Goal: Information Seeking & Learning: Understand process/instructions

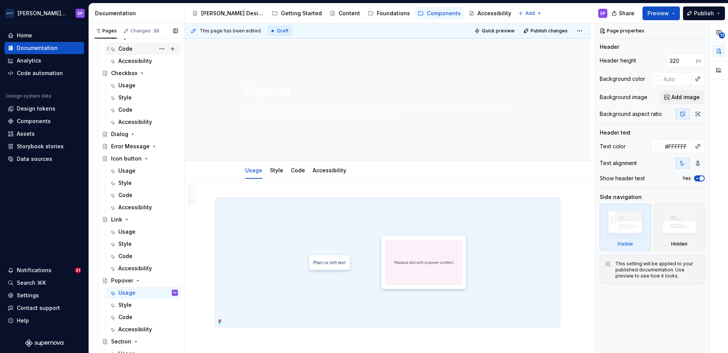
scroll to position [201, 0]
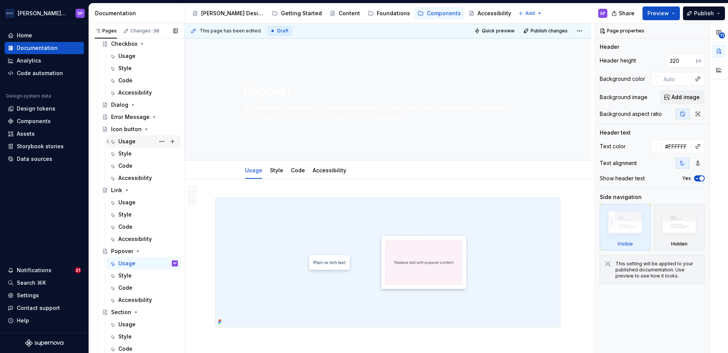
click at [131, 144] on div "Usage" at bounding box center [126, 142] width 17 height 8
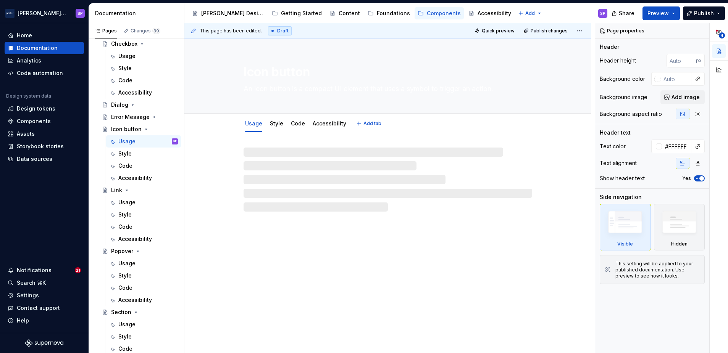
click at [291, 85] on textarea "An icon button is a compact UI element that uses a symbol to trigger an action." at bounding box center [386, 89] width 288 height 12
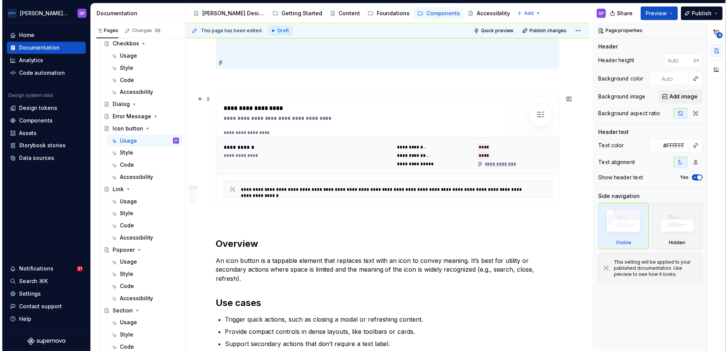
scroll to position [214, 0]
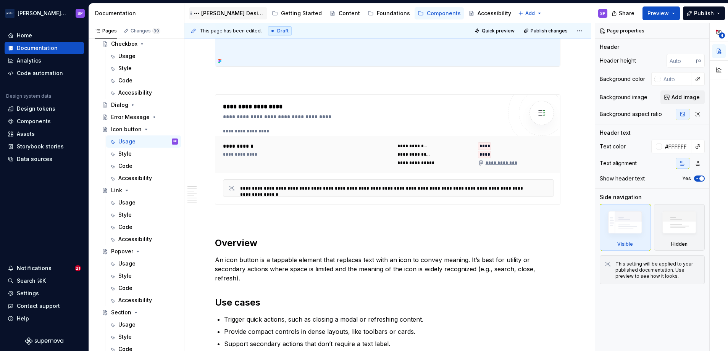
click at [224, 10] on div "[PERSON_NAME] Design" at bounding box center [232, 14] width 63 height 8
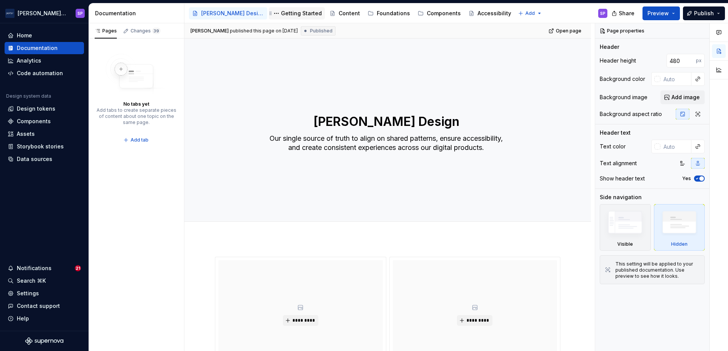
click at [269, 19] on div "Getting Started" at bounding box center [297, 13] width 56 height 12
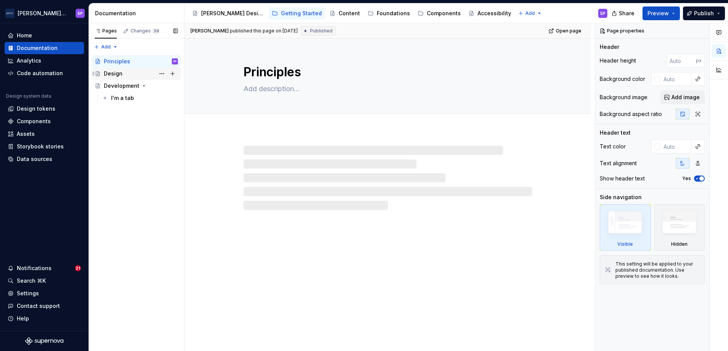
click at [121, 77] on div "Design" at bounding box center [113, 74] width 19 height 8
click at [338, 12] on div "Content" at bounding box center [348, 14] width 21 height 8
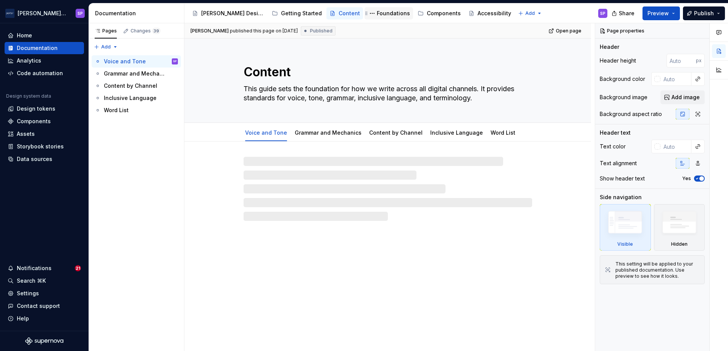
click at [377, 13] on div "Foundations" at bounding box center [388, 13] width 48 height 12
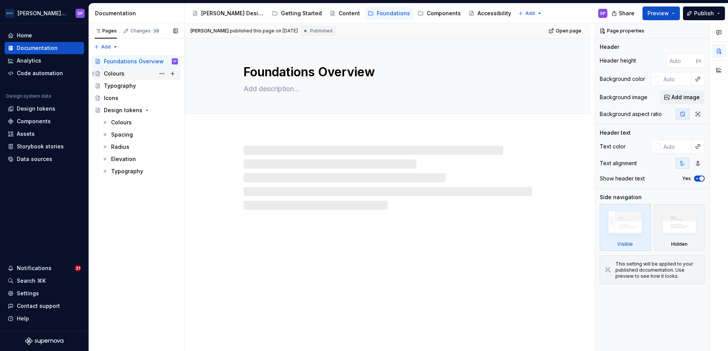
click at [125, 76] on div "Colours" at bounding box center [141, 73] width 74 height 11
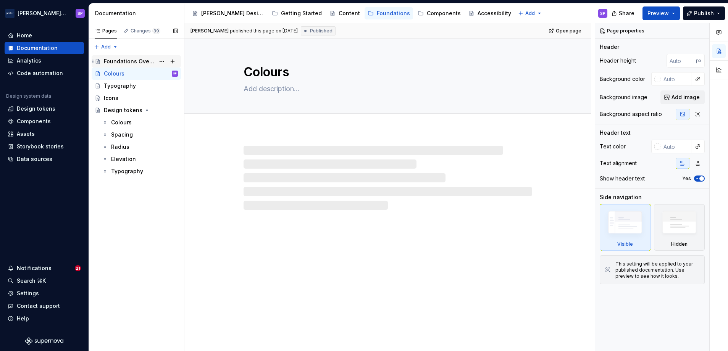
click at [127, 58] on div "Foundations Overview" at bounding box center [129, 62] width 51 height 8
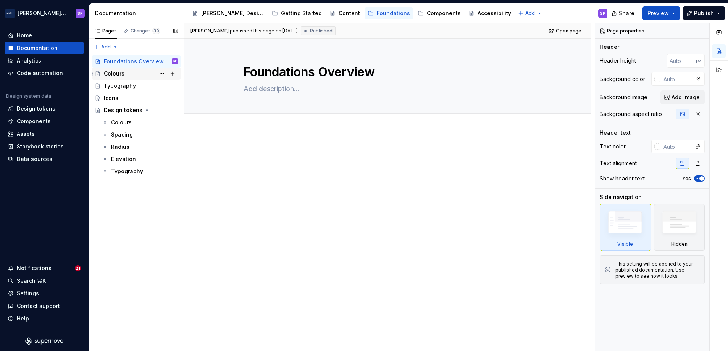
click at [124, 72] on div "Colours" at bounding box center [141, 73] width 74 height 11
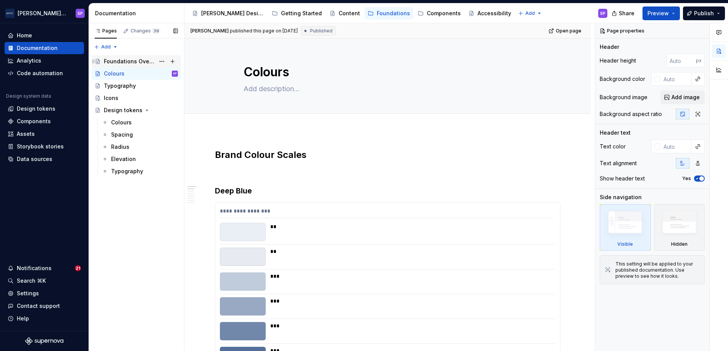
click at [135, 63] on div "Foundations Overview" at bounding box center [129, 62] width 51 height 8
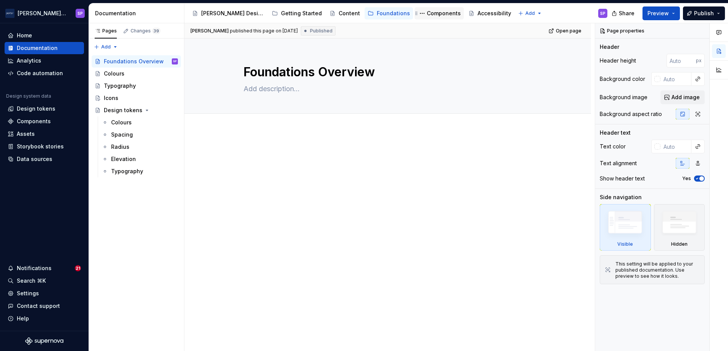
click at [427, 12] on div "Components" at bounding box center [444, 14] width 34 height 8
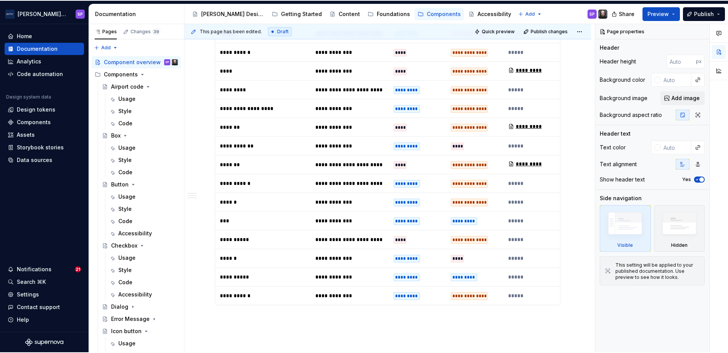
scroll to position [947, 0]
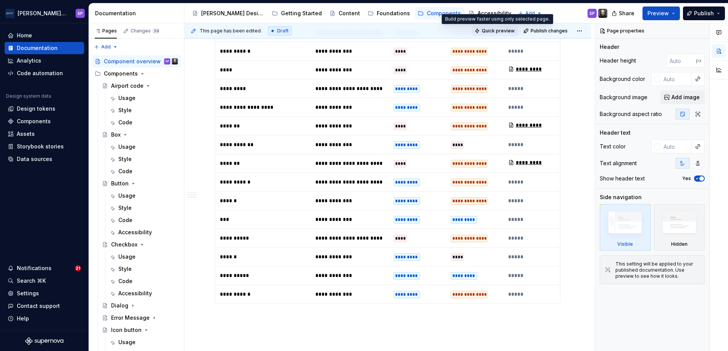
click at [498, 27] on button "Quick preview" at bounding box center [495, 31] width 46 height 11
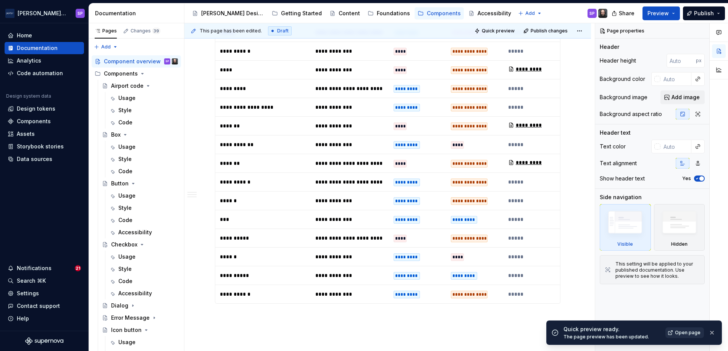
click at [680, 334] on span "Open page" at bounding box center [688, 333] width 26 height 6
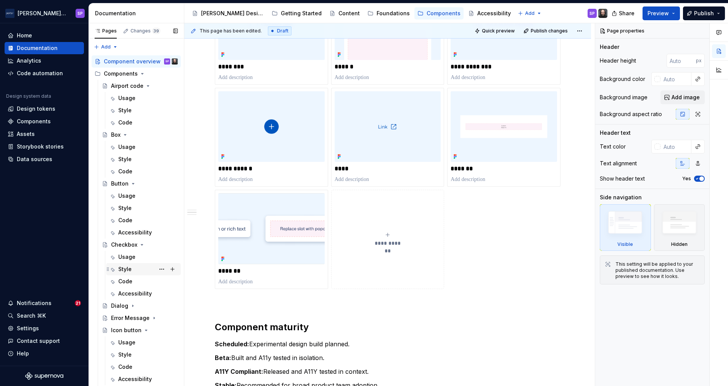
scroll to position [168, 0]
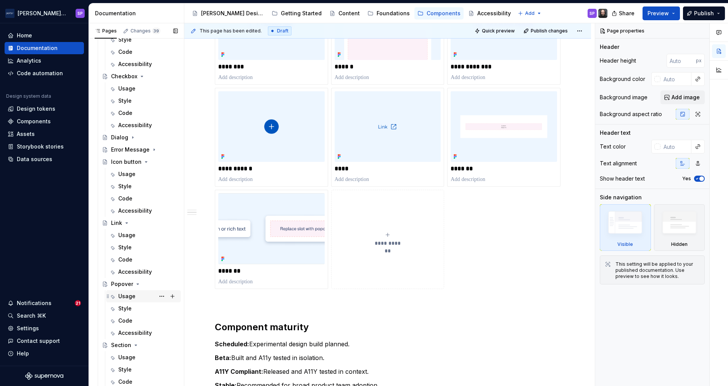
click at [131, 299] on div "Usage" at bounding box center [126, 296] width 17 height 8
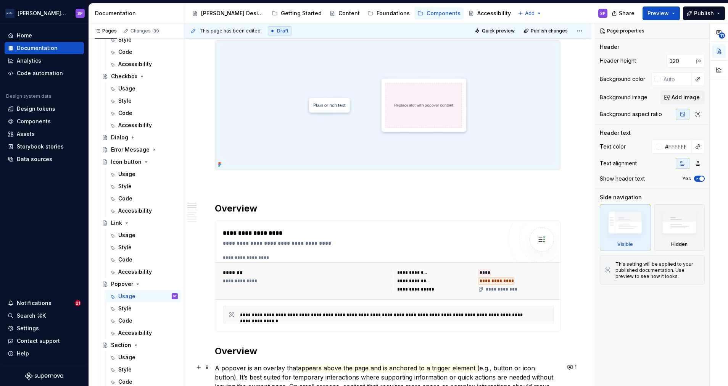
scroll to position [293, 0]
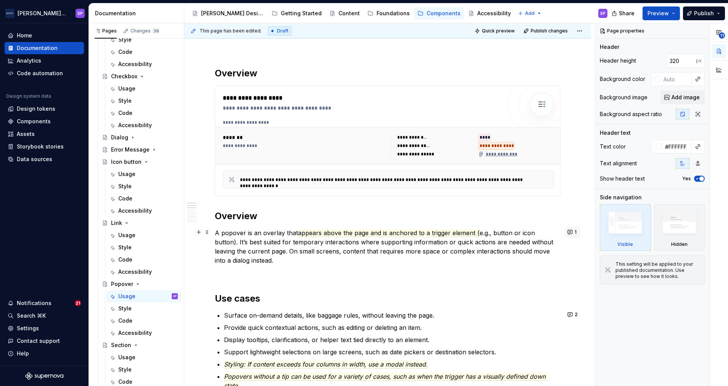
click at [565, 229] on button "1" at bounding box center [572, 232] width 15 height 11
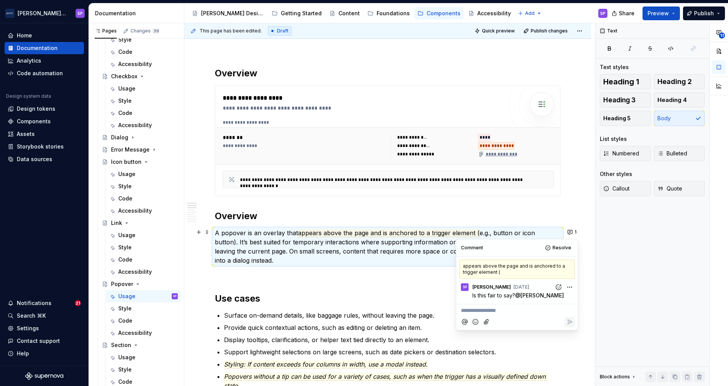
click at [370, 271] on p at bounding box center [388, 273] width 346 height 9
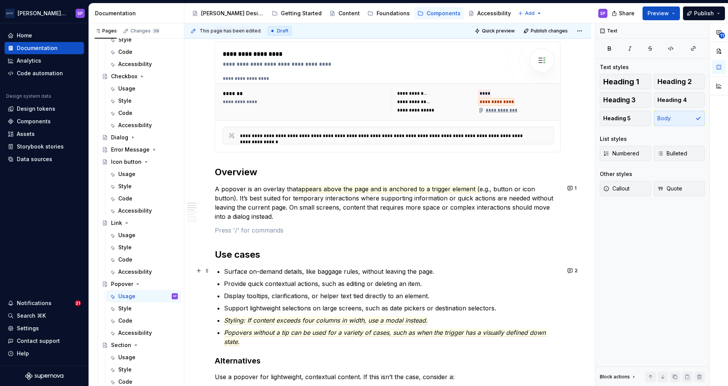
scroll to position [337, 0]
click at [565, 267] on button "2" at bounding box center [573, 269] width 16 height 11
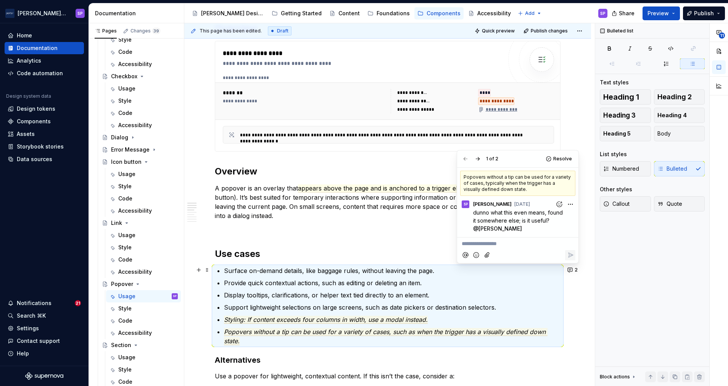
click at [506, 284] on p "Provide quick contextual actions, such as editing or deleting an item." at bounding box center [392, 282] width 337 height 9
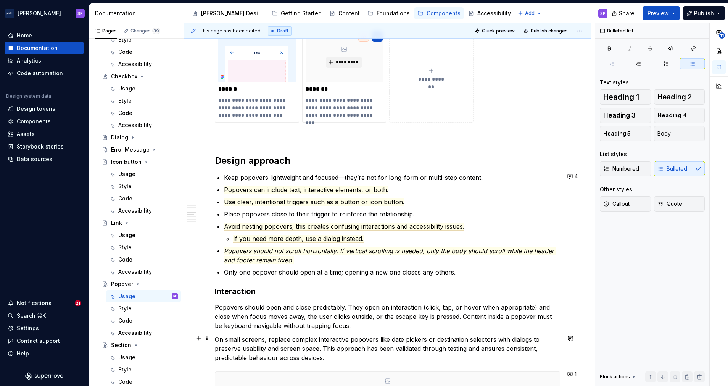
scroll to position [789, 0]
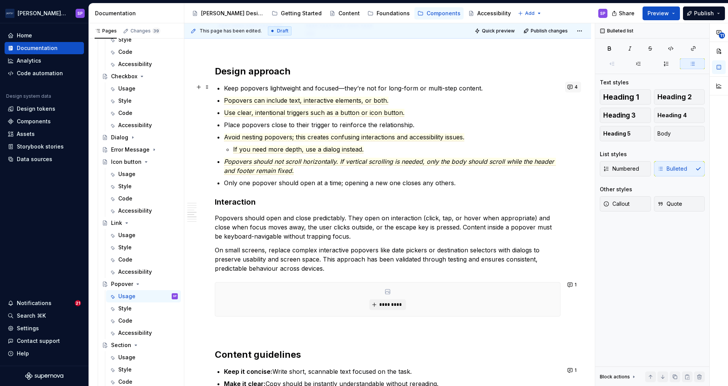
click at [571, 86] on button "4" at bounding box center [573, 87] width 16 height 11
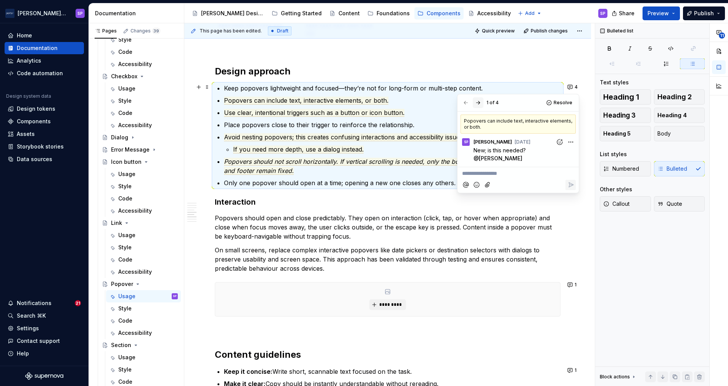
click at [482, 103] on button "button" at bounding box center [478, 102] width 11 height 11
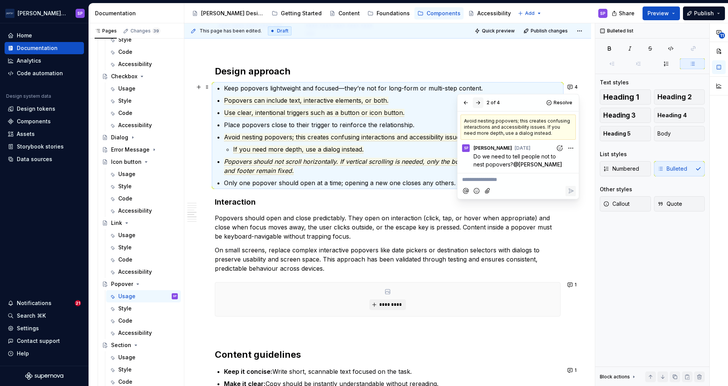
click at [482, 103] on button "button" at bounding box center [478, 102] width 11 height 11
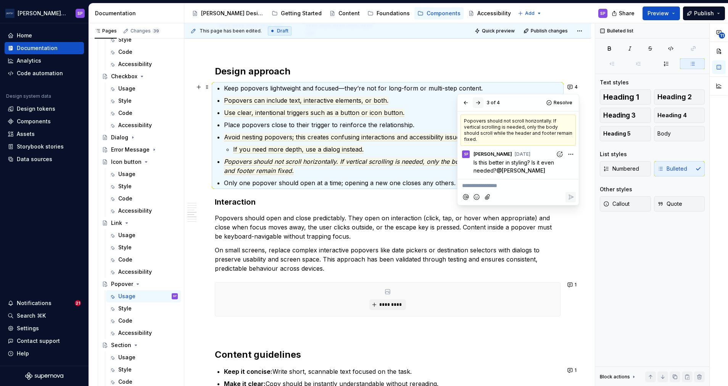
click at [482, 103] on button "button" at bounding box center [478, 102] width 11 height 11
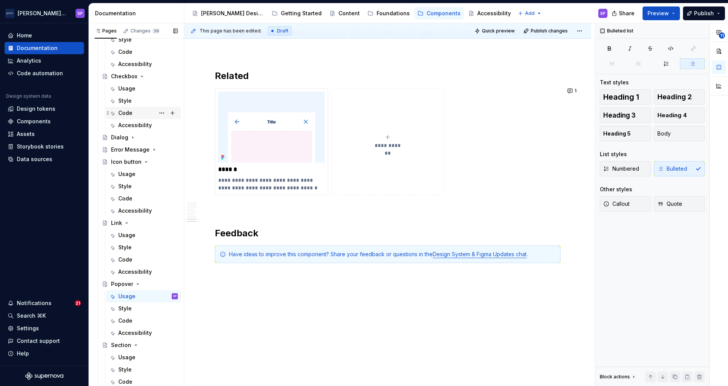
scroll to position [144, 0]
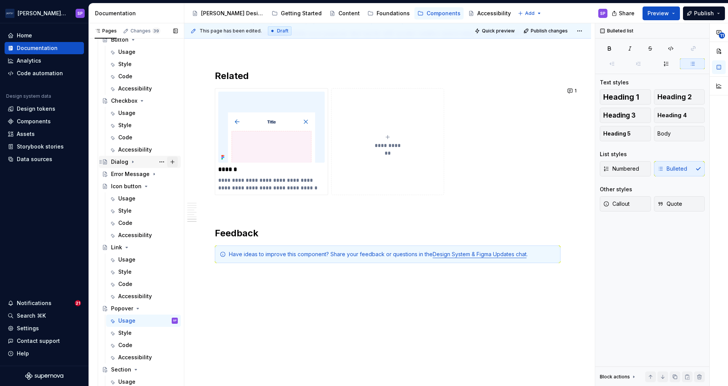
click at [111, 161] on div "Dialog" at bounding box center [119, 162] width 17 height 8
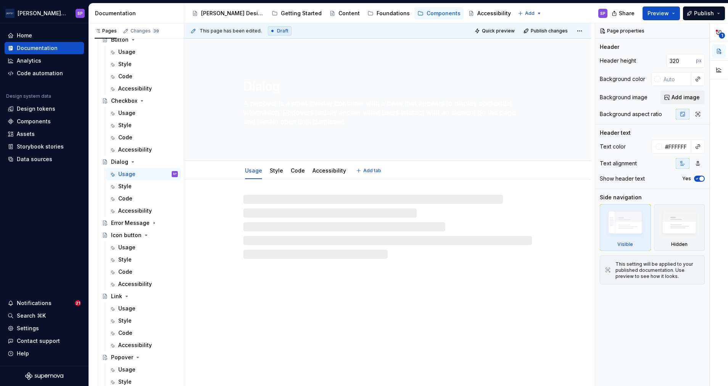
click at [295, 104] on textarea "A popover is a small overlay container with a beak that appears to display cont…" at bounding box center [386, 112] width 288 height 31
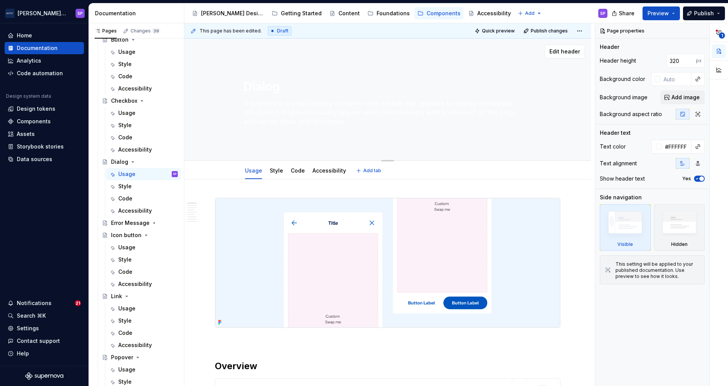
click at [292, 106] on textarea "A popover is a small overlay container with a beak that appears to display cont…" at bounding box center [386, 112] width 288 height 31
click at [270, 79] on textarea "Dialog" at bounding box center [386, 86] width 288 height 18
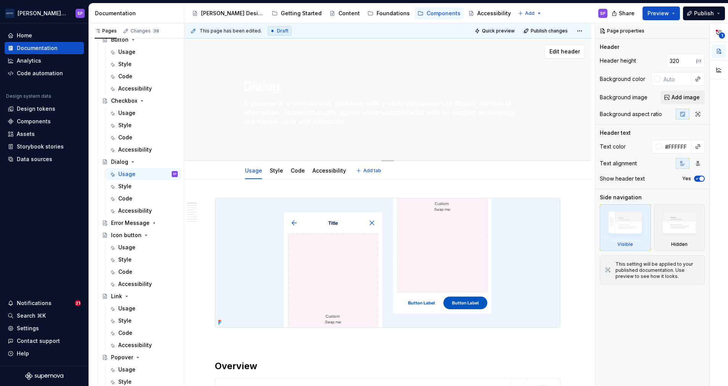
click at [276, 108] on textarea "A popover is a small overlay container with a beak that appears to display cont…" at bounding box center [386, 112] width 288 height 31
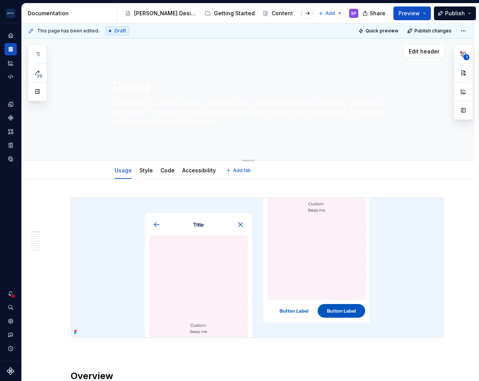
click at [178, 113] on textarea "A popover is a small overlay container with a beak that appears to display cont…" at bounding box center [255, 112] width 288 height 31
type textarea "*"
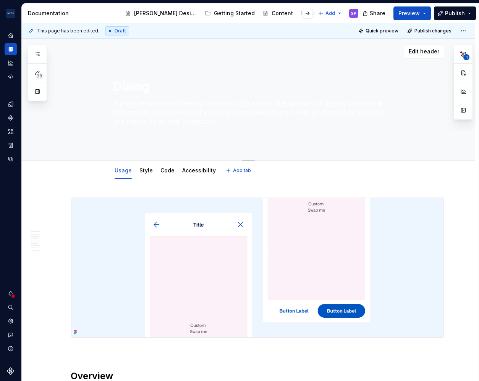
type textarea "A"
type textarea "*"
type textarea "A"
type textarea "*"
type textarea "A d"
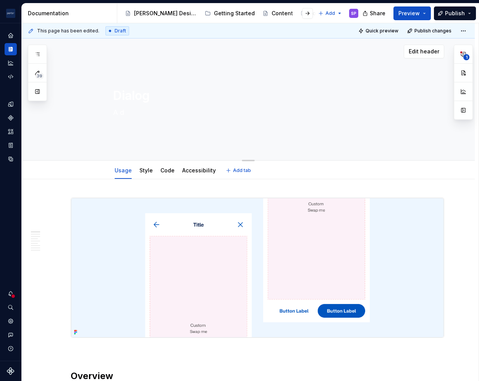
type textarea "*"
type textarea "A di"
type textarea "*"
type textarea "A dia"
type textarea "*"
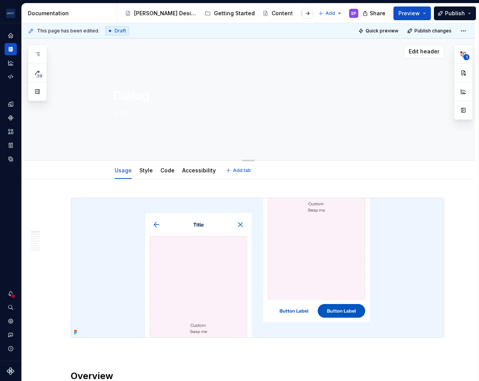
type textarea "A dial"
type textarea "*"
type textarea "A dialo"
type textarea "*"
type textarea "A dialog"
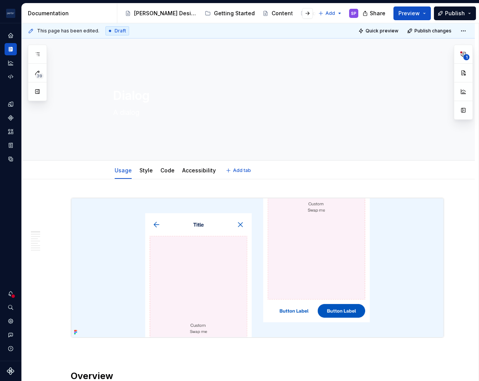
type textarea "*"
type textarea "A dialog"
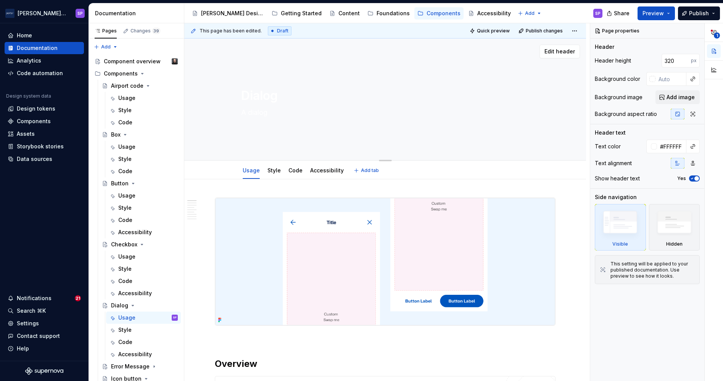
paste textarea "is a focused overlay that interrupts the flow to capture attention for critical…"
type textarea "*"
type textarea "A dialog is a focused overlay that interrupts the flow to capture attention for…"
click at [264, 102] on textarea "A dialog is a focused overlay that interrupts the flow to capture attention for…" at bounding box center [384, 112] width 288 height 31
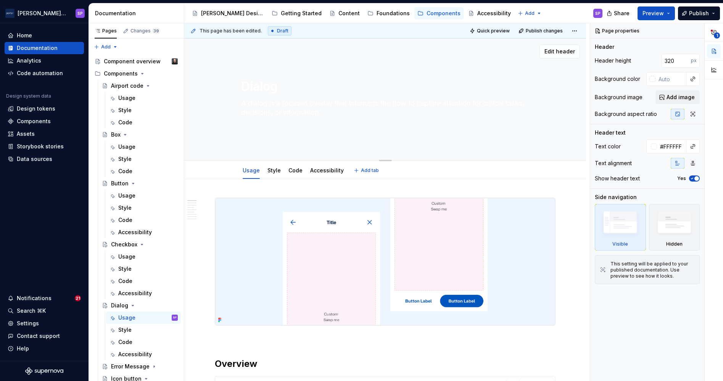
click at [264, 102] on textarea "A dialog is a focused overlay that interrupts the flow to capture attention for…" at bounding box center [384, 112] width 288 height 31
click at [255, 124] on textarea "A dialog is a focused overlay that interrupts the flow to capture attention for…" at bounding box center [384, 112] width 288 height 31
type textarea "*"
type textarea "A dialog is a focused overlay that interrupts the flow to capture attention for…"
click at [253, 116] on textarea "A dialog is a focused overlay that interrupts the flow to capture attention for…" at bounding box center [384, 112] width 288 height 21
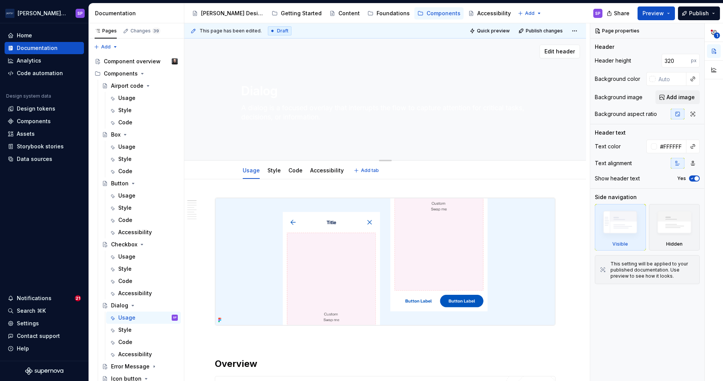
click at [253, 116] on textarea "A dialog is a focused overlay that interrupts the flow to capture attention for…" at bounding box center [384, 112] width 288 height 21
type textarea "*"
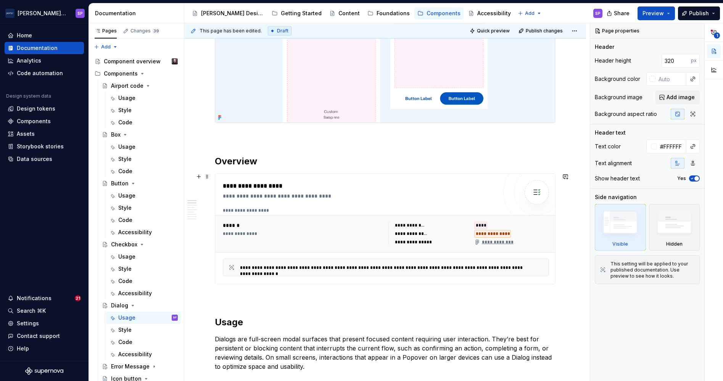
scroll to position [373, 0]
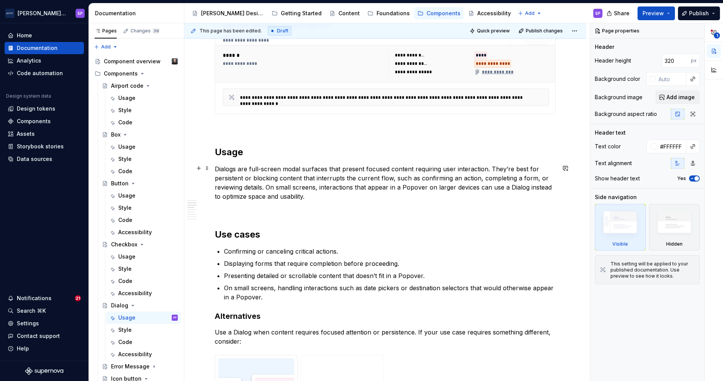
type textarea "A dialog is a focused overlay that interrupts the flow to capture attention for…"
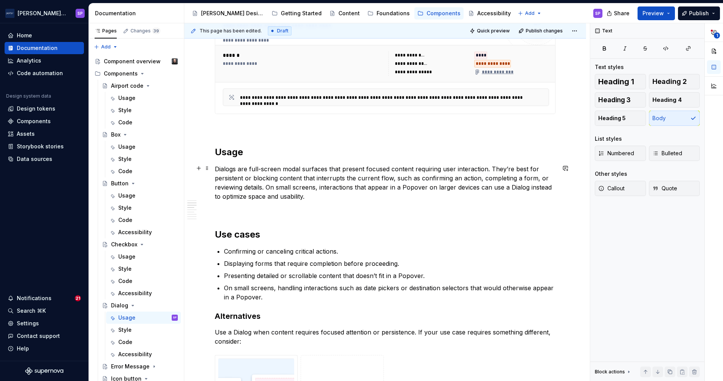
click at [225, 169] on p "Dialogs are full-screen modal surfaces that present focused content requiring u…" at bounding box center [385, 182] width 341 height 37
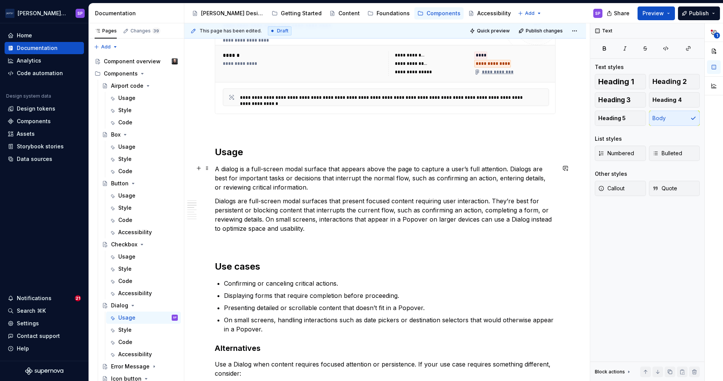
click at [499, 169] on p "A dialog is a full-screen modal surface that appears above the page to capture …" at bounding box center [385, 177] width 341 height 27
click at [134, 147] on div "Usage" at bounding box center [126, 147] width 17 height 8
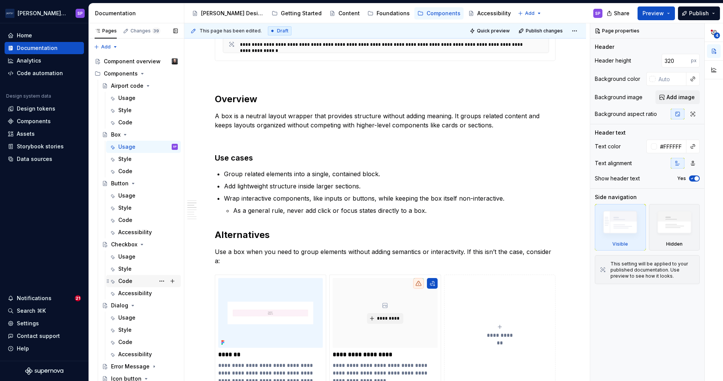
scroll to position [70, 0]
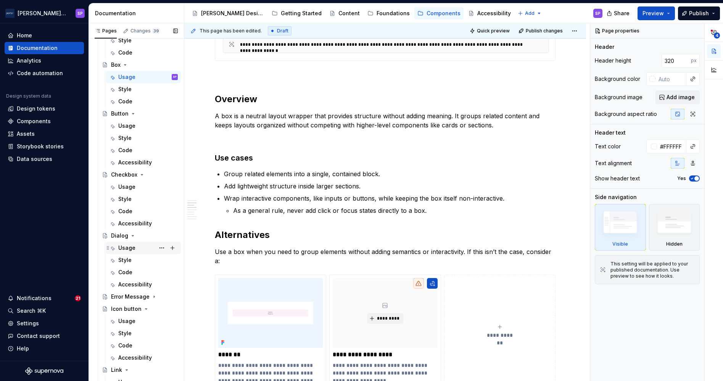
click at [133, 246] on div "Usage" at bounding box center [126, 248] width 17 height 8
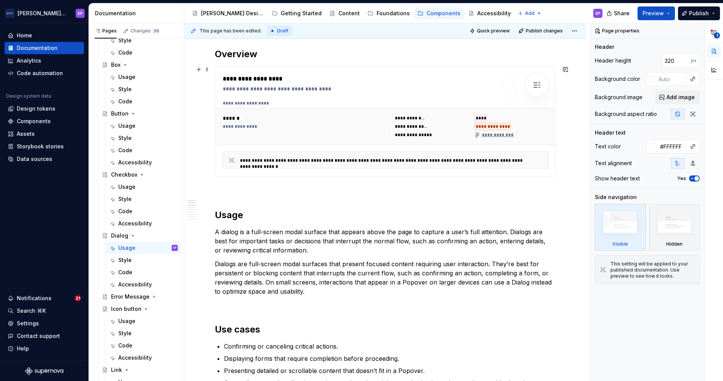
scroll to position [261, 0]
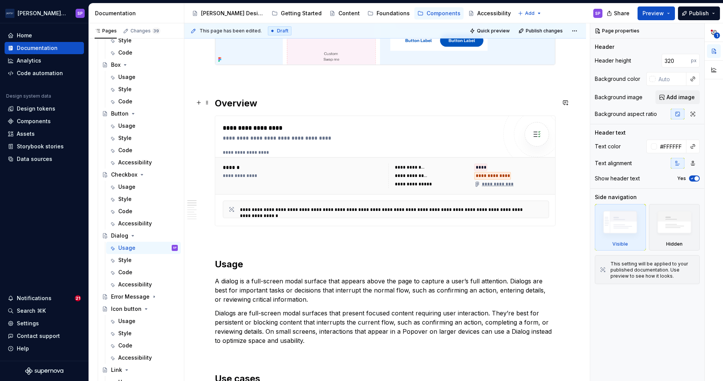
click at [240, 106] on h2 "Overview" at bounding box center [385, 103] width 341 height 12
type textarea "*"
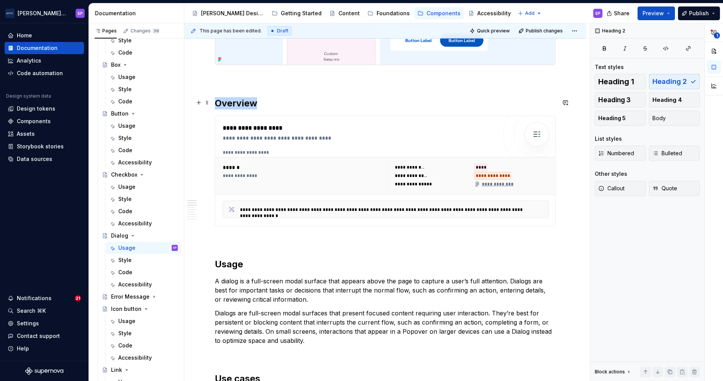
click at [240, 106] on h2 "Overview" at bounding box center [385, 103] width 341 height 12
click at [228, 266] on h2 "Usage" at bounding box center [385, 264] width 341 height 12
click at [130, 125] on div "Usage" at bounding box center [126, 126] width 17 height 8
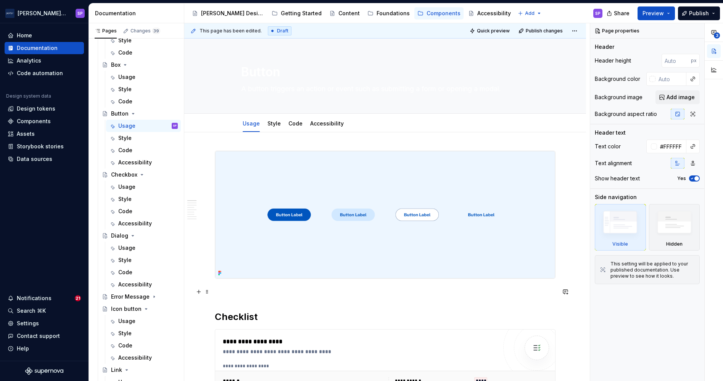
scroll to position [63, 0]
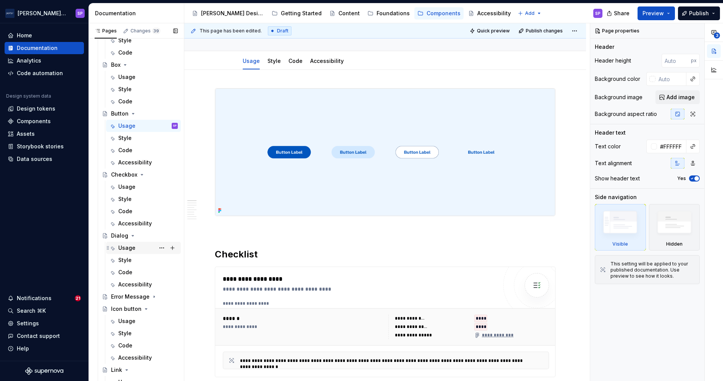
click at [132, 253] on div "Usage" at bounding box center [148, 248] width 60 height 11
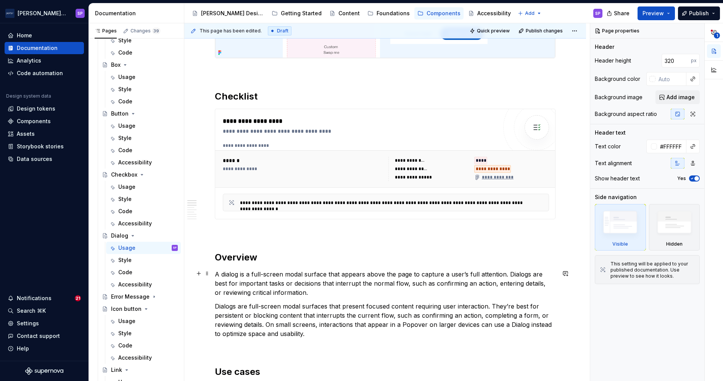
scroll to position [302, 0]
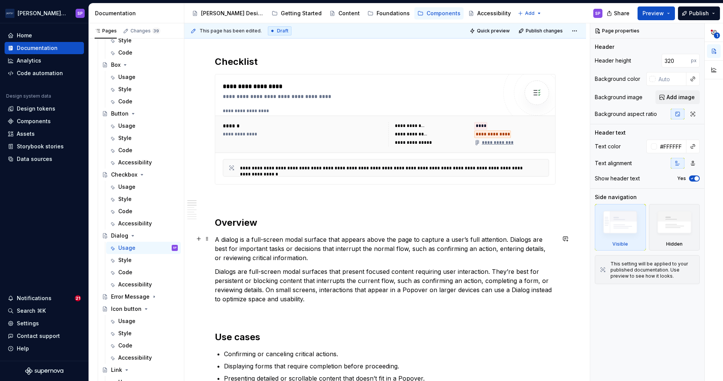
click at [356, 238] on p "A dialog is a full-screen modal surface that appears above the page to capture …" at bounding box center [385, 248] width 341 height 27
type textarea "*"
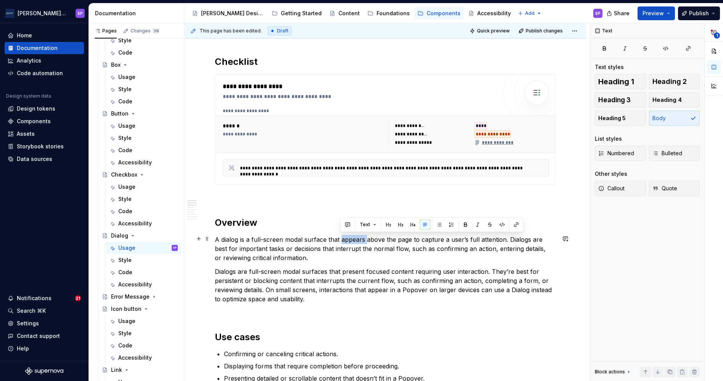
click at [356, 238] on p "A dialog is a full-screen modal surface that appears above the page to capture …" at bounding box center [385, 248] width 341 height 27
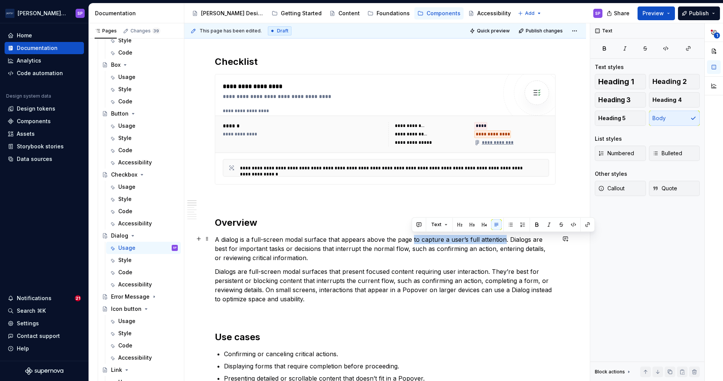
drag, startPoint x: 412, startPoint y: 239, endPoint x: 503, endPoint y: 237, distance: 90.5
click at [503, 237] on p "A dialog is a full-screen modal surface that appears above the page to capture …" at bounding box center [385, 248] width 341 height 27
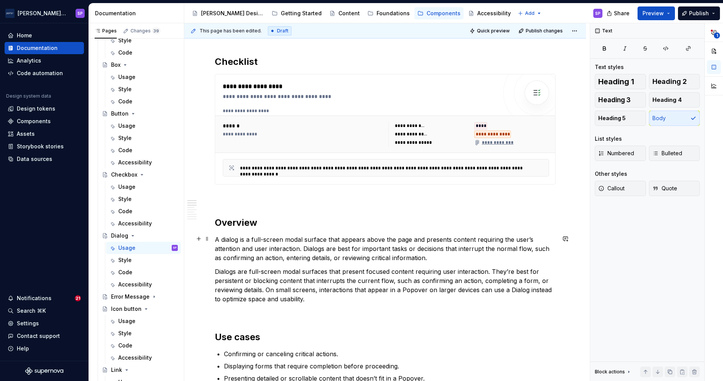
click at [361, 248] on p "A dialog is a full-screen modal surface that appears above the page and present…" at bounding box center [385, 248] width 341 height 27
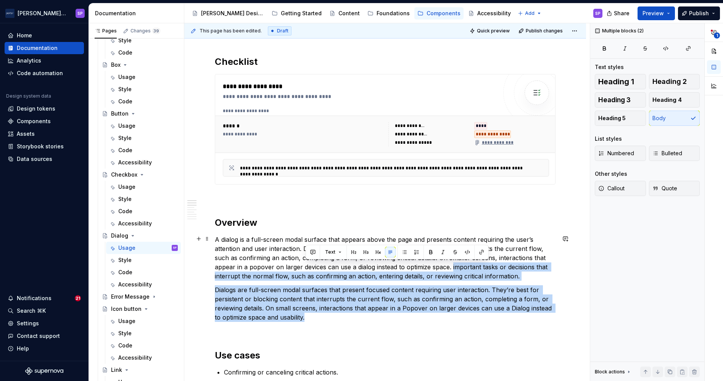
drag, startPoint x: 447, startPoint y: 320, endPoint x: 451, endPoint y: 267, distance: 52.8
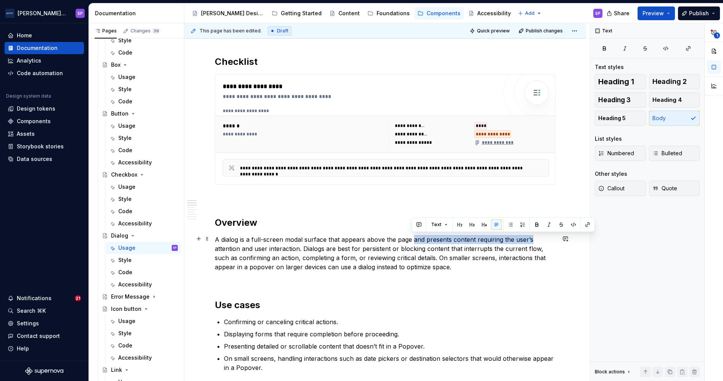
drag, startPoint x: 413, startPoint y: 240, endPoint x: 531, endPoint y: 235, distance: 117.6
click at [531, 235] on p "A dialog is a full-screen modal surface that appears above the page and present…" at bounding box center [385, 253] width 341 height 37
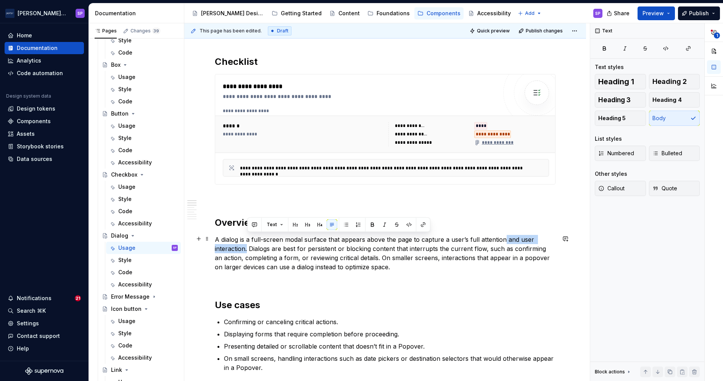
drag, startPoint x: 502, startPoint y: 239, endPoint x: 247, endPoint y: 250, distance: 255.1
click at [247, 250] on p "A dialog is a full-screen modal surface that appears above the page to capture …" at bounding box center [385, 253] width 341 height 37
click at [242, 250] on p "A dialog is a full-screen modal surface that appears above the page to capture …" at bounding box center [385, 253] width 341 height 37
drag, startPoint x: 245, startPoint y: 249, endPoint x: 501, endPoint y: 236, distance: 257.2
click at [501, 236] on p "A dialog is a full-screen modal surface that appears above the page to capture …" at bounding box center [385, 253] width 341 height 37
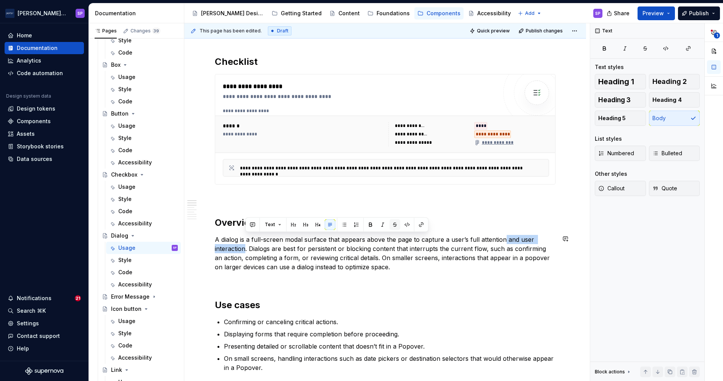
click at [394, 224] on button "button" at bounding box center [395, 224] width 11 height 11
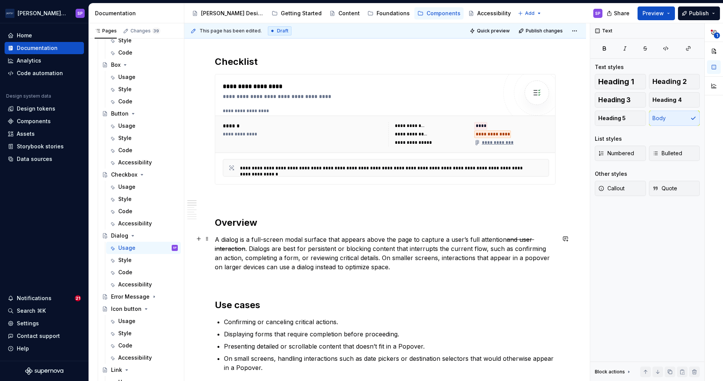
click at [253, 240] on p "A dialog is a full-screen modal surface that appears above the page to capture …" at bounding box center [385, 253] width 341 height 37
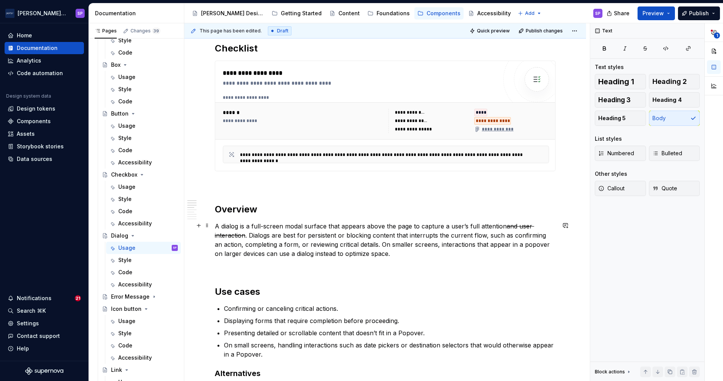
scroll to position [316, 0]
click at [305, 235] on p "A dialog is a full-screen modal surface that appears above the page to capture …" at bounding box center [385, 239] width 341 height 37
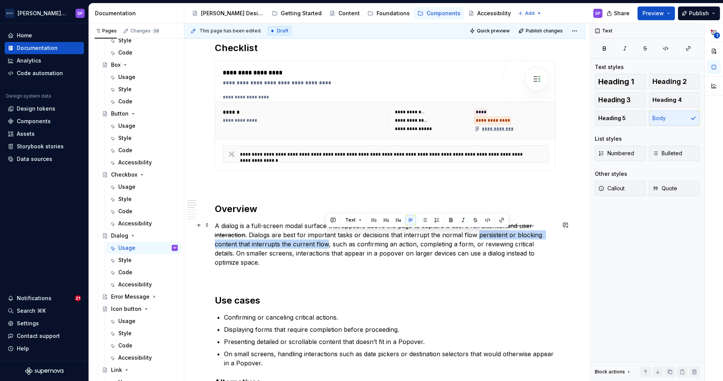
drag, startPoint x: 478, startPoint y: 234, endPoint x: 326, endPoint y: 243, distance: 151.7
click at [326, 243] on p "A dialog is a full-screen modal surface that appears above the page to capture …" at bounding box center [385, 244] width 341 height 46
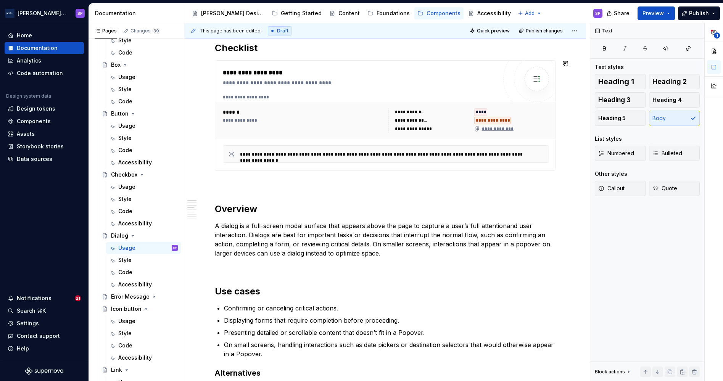
type textarea "*"
drag, startPoint x: 253, startPoint y: 226, endPoint x: 282, endPoint y: 224, distance: 29.9
click at [282, 224] on p "A dialog is a full-screen modal surface that appears above the page to capture …" at bounding box center [385, 239] width 341 height 37
click at [399, 209] on button "button" at bounding box center [401, 211] width 11 height 11
click at [317, 267] on p at bounding box center [385, 267] width 341 height 9
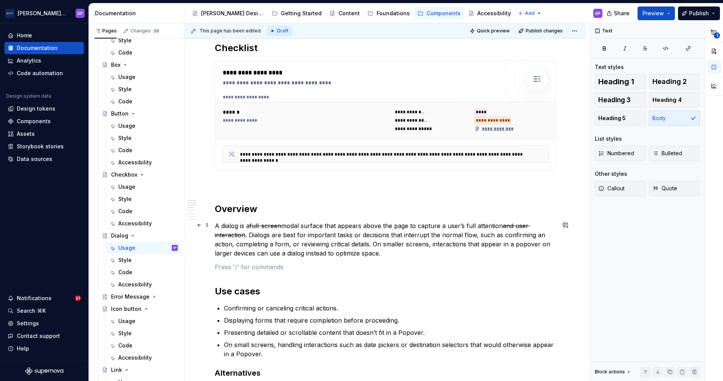
click at [315, 242] on p "A dialog is a full-screen modal surface that appears above the page to capture …" at bounding box center [385, 239] width 341 height 37
click at [501, 224] on p "A dialog is a full-screen modal surface that appears above the page to capture …" at bounding box center [385, 239] width 341 height 37
click at [527, 227] on p "A dialog is a full-screen modal surface that appears above the page to capture …" at bounding box center [385, 239] width 341 height 37
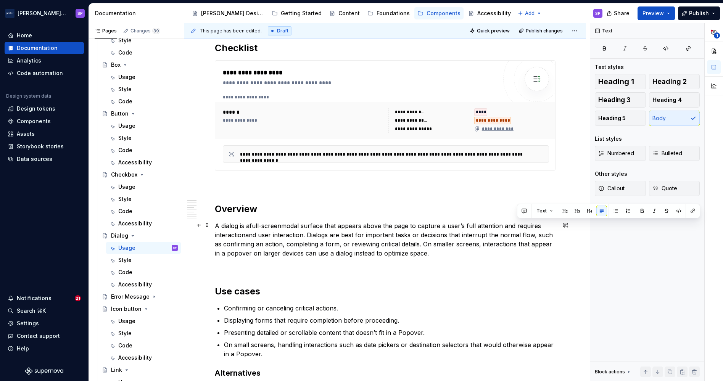
click at [437, 225] on p "A dialog is a full-screen modal surface that appears above the page to capture …" at bounding box center [385, 239] width 341 height 37
drag, startPoint x: 305, startPoint y: 235, endPoint x: 246, endPoint y: 237, distance: 58.8
click at [246, 237] on p "A dialog is a full-screen modal surface that appears above the page to capture …" at bounding box center [385, 239] width 341 height 37
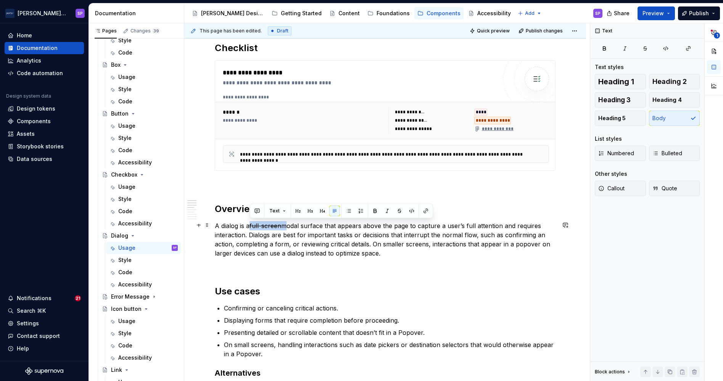
drag, startPoint x: 251, startPoint y: 227, endPoint x: 284, endPoint y: 226, distance: 33.2
click at [284, 226] on p "A dialog is a full-screen modal surface that appears above the page to capture …" at bounding box center [385, 239] width 341 height 37
click at [400, 211] on button "button" at bounding box center [399, 211] width 11 height 11
click at [398, 210] on button "button" at bounding box center [399, 211] width 11 height 11
click at [244, 230] on p "A dialog is a full-screen modal surface that appears above the page to capture …" at bounding box center [385, 239] width 341 height 37
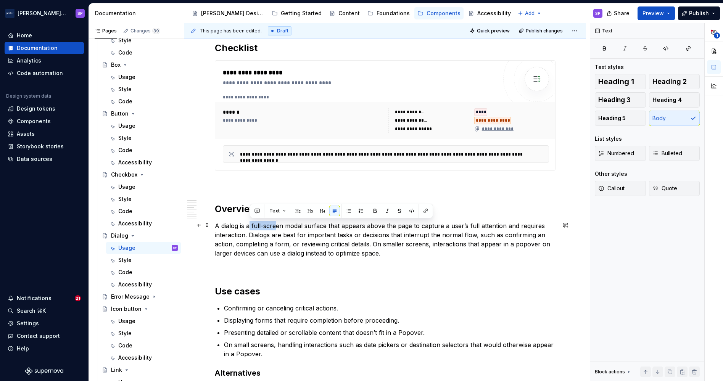
drag, startPoint x: 250, startPoint y: 227, endPoint x: 276, endPoint y: 224, distance: 25.8
click at [276, 224] on p "A dialog is a full-screen modal surface that appears above the page to capture …" at bounding box center [385, 239] width 341 height 37
drag, startPoint x: 283, startPoint y: 224, endPoint x: 253, endPoint y: 225, distance: 30.5
click at [253, 225] on p "A dialog is a full-screen modal surface that appears above the page to capture …" at bounding box center [385, 239] width 341 height 37
click at [259, 212] on button "button" at bounding box center [258, 211] width 11 height 11
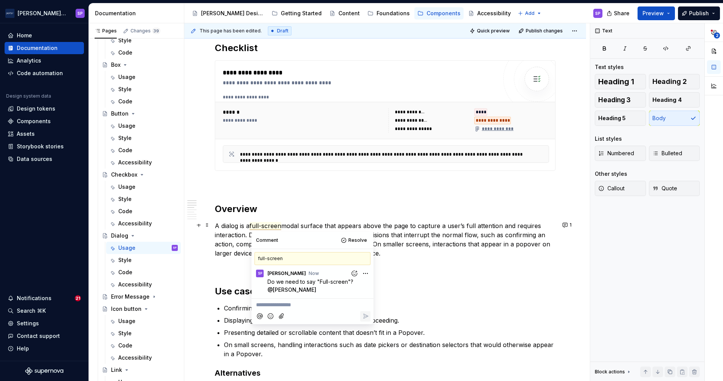
click at [421, 230] on p "A dialog is a full-screen modal surface that appears above the page to capture …" at bounding box center [385, 239] width 341 height 37
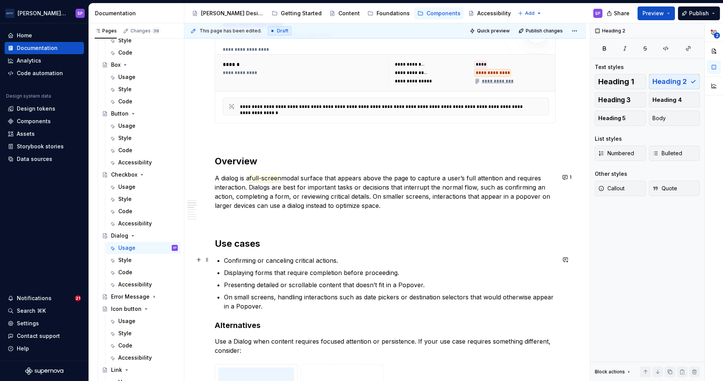
scroll to position [364, 0]
click at [266, 186] on p "A dialog is a full-screen modal surface that appears above the page to capture …" at bounding box center [385, 191] width 341 height 37
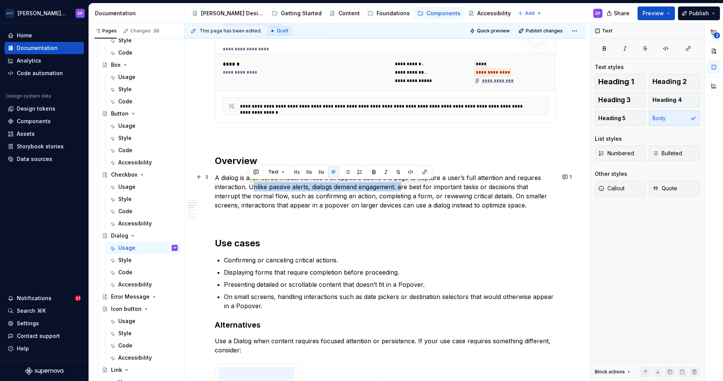
drag, startPoint x: 400, startPoint y: 187, endPoint x: 249, endPoint y: 184, distance: 151.1
click at [249, 184] on p "A dialog is a full-screen modal surface that appears above the page to capture …" at bounding box center [385, 191] width 341 height 37
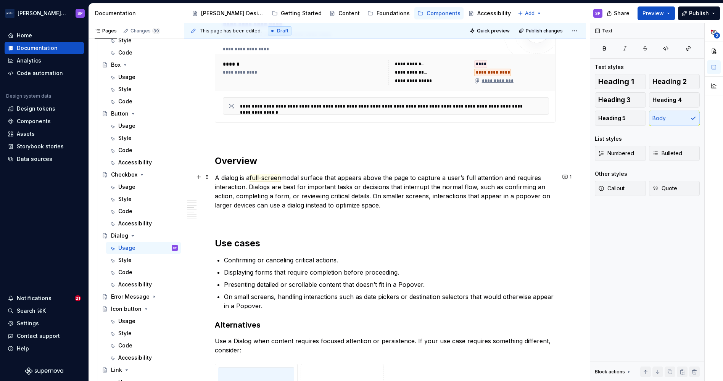
click at [258, 204] on p "A dialog is a full-screen modal surface that appears above the page to capture …" at bounding box center [385, 191] width 341 height 37
click at [415, 206] on p "A dialog is a full-screen modal surface that appears above the page to capture …" at bounding box center [385, 191] width 341 height 37
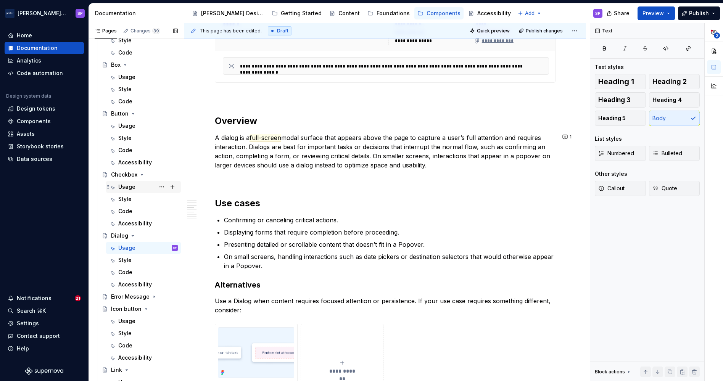
click at [123, 189] on div "Usage" at bounding box center [126, 187] width 17 height 8
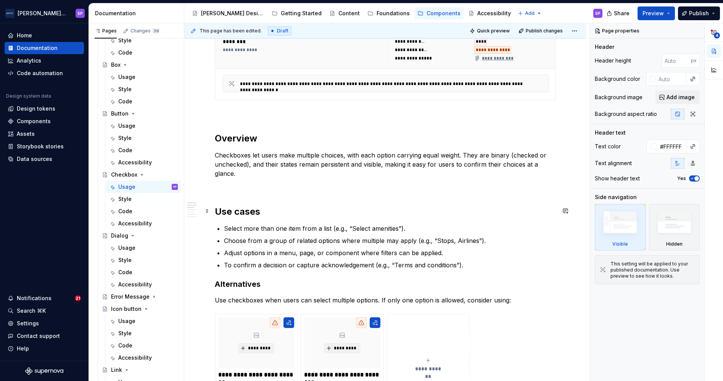
scroll to position [316, 0]
click at [234, 264] on p "To confirm a decision or capture acknowledgement (e.g., “Terms and conditions”)." at bounding box center [390, 265] width 332 height 9
type textarea "*"
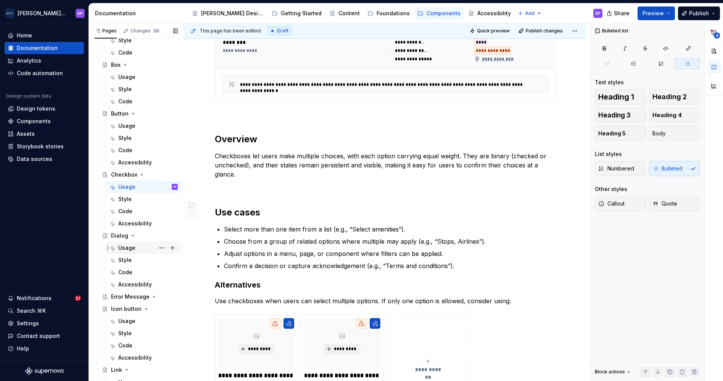
click at [127, 250] on div "Usage" at bounding box center [126, 248] width 17 height 8
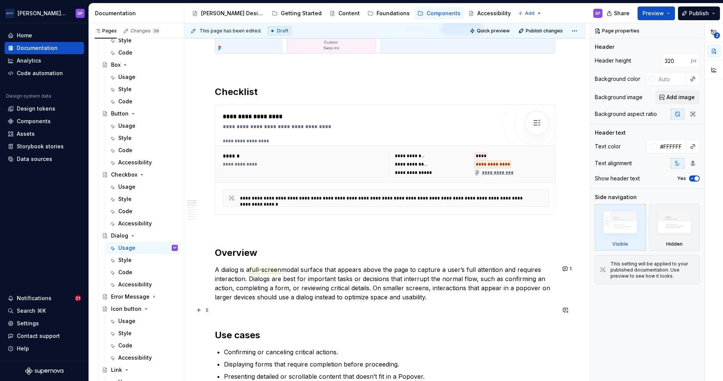
scroll to position [342, 0]
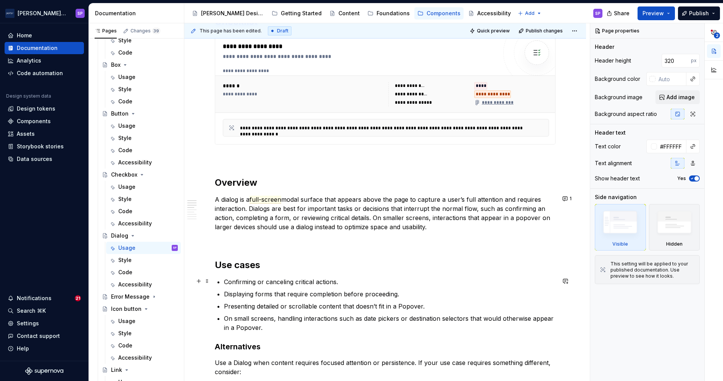
click at [224, 281] on p "Confirming or canceling critical actions." at bounding box center [390, 281] width 332 height 9
type textarea "*"
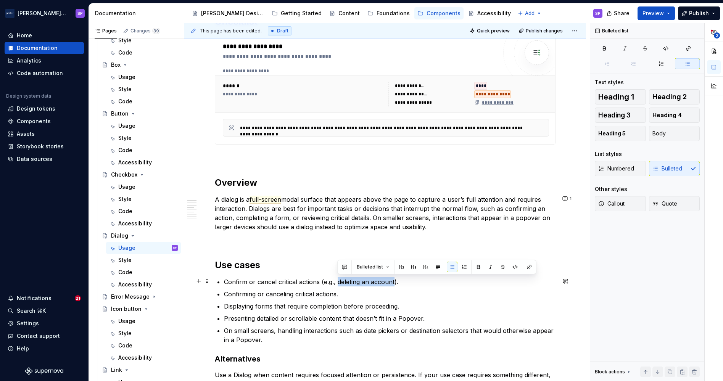
drag, startPoint x: 338, startPoint y: 280, endPoint x: 395, endPoint y: 280, distance: 56.9
click at [395, 280] on p "Confirm or cancel critical actions (e.g., deleting an account)." at bounding box center [390, 281] width 332 height 9
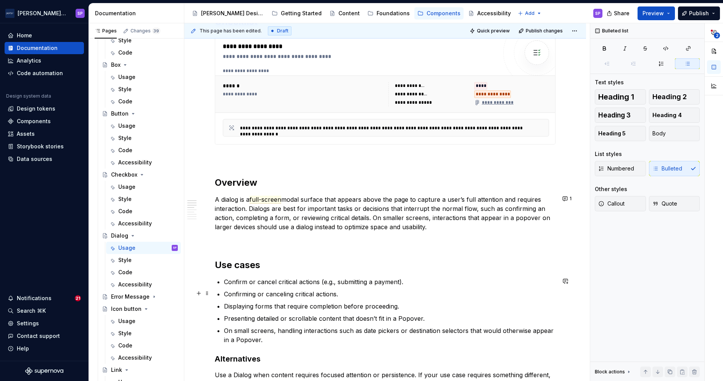
click at [277, 291] on p "Confirming or canceling critical actions." at bounding box center [390, 294] width 332 height 9
click at [271, 307] on p "Displaying forms that require completion before proceeding." at bounding box center [390, 306] width 332 height 9
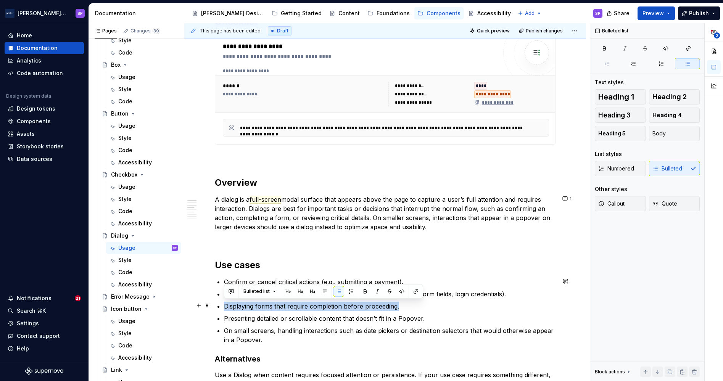
click at [271, 307] on p "Displaying forms that require completion before proceeding." at bounding box center [390, 306] width 332 height 9
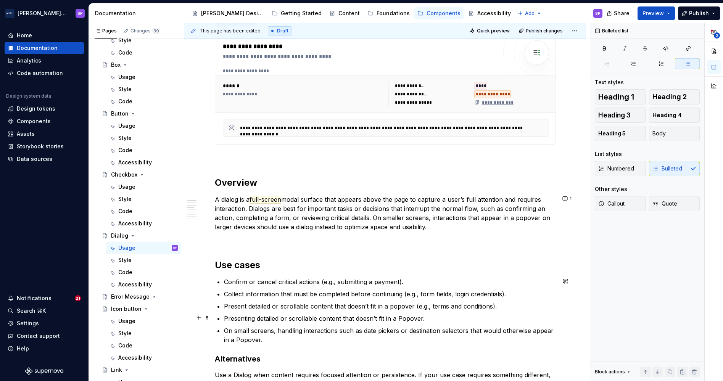
click at [274, 314] on p "Presenting detailed or scrollable content that doesn’t fit in a Popover." at bounding box center [390, 318] width 332 height 9
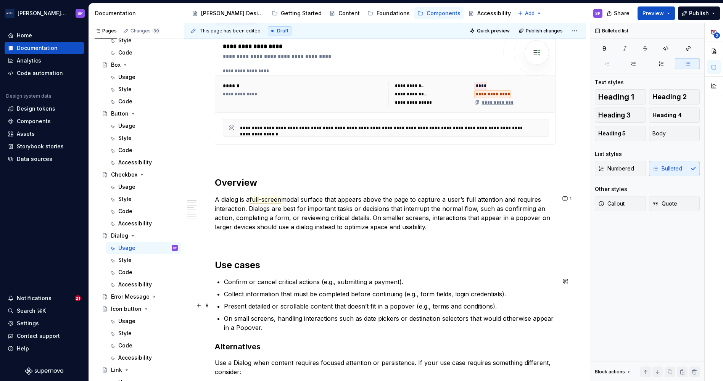
click at [266, 308] on p "Present detailed or scrollable content that doesn’t fit in a popover (e.g., ter…" at bounding box center [390, 306] width 332 height 9
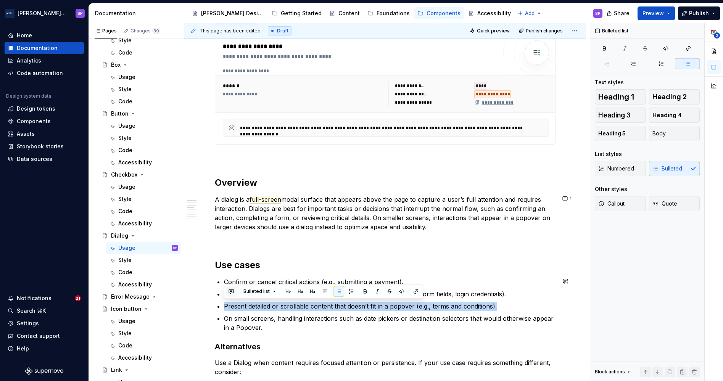
click at [229, 286] on button "button" at bounding box center [231, 291] width 11 height 11
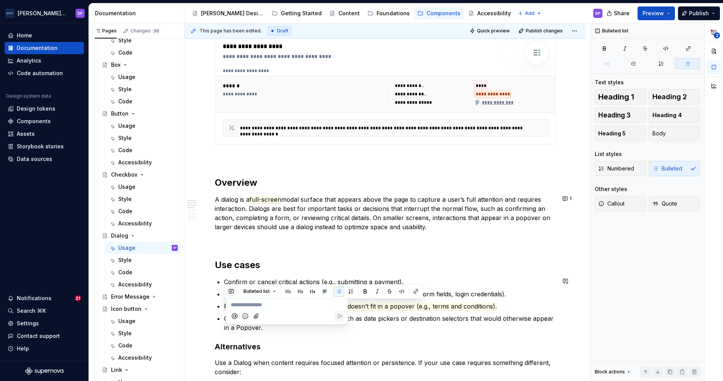
type textarea "*"
drag, startPoint x: 280, startPoint y: 311, endPoint x: 296, endPoint y: 300, distance: 18.6
click at [296, 300] on div "What's a good example? Is terms and conditions" at bounding box center [286, 308] width 115 height 18
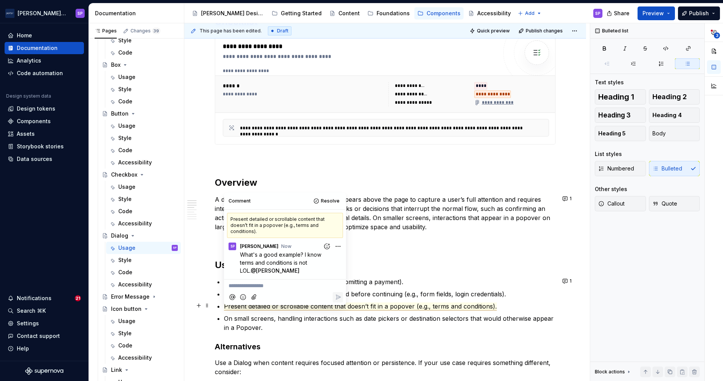
click at [313, 314] on p "On small screens, handling interactions such as date pickers or destination sel…" at bounding box center [390, 323] width 332 height 18
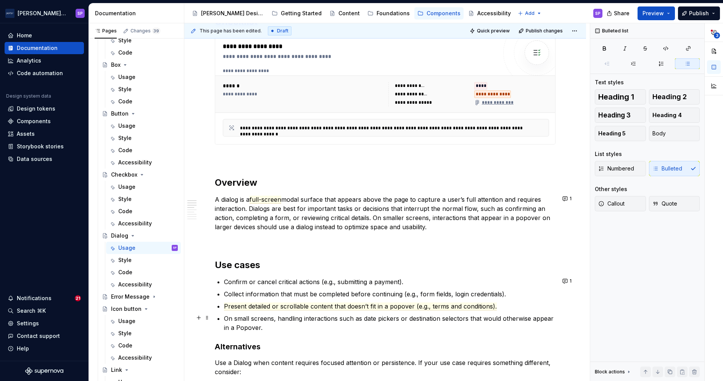
click at [496, 311] on ul "Confirm or cancel critical actions (e.g., submitting a payment). Collect inform…" at bounding box center [390, 304] width 332 height 55
click at [518, 302] on p "Present detailed or scrollable content that doesn’t fit in a popover (e.g., ter…" at bounding box center [390, 306] width 332 height 9
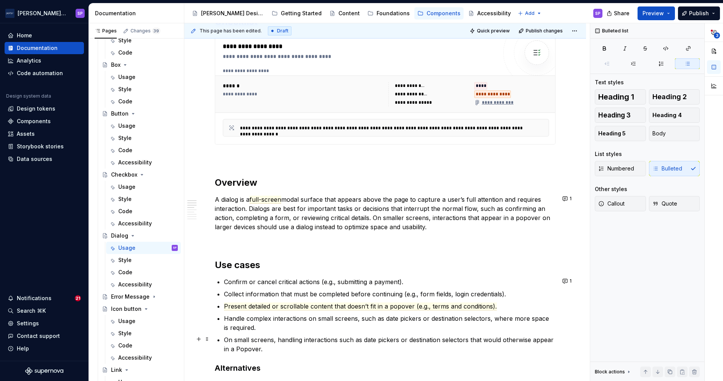
click at [364, 343] on p "On small screens, handling interactions such as date pickers or destination sel…" at bounding box center [390, 344] width 332 height 18
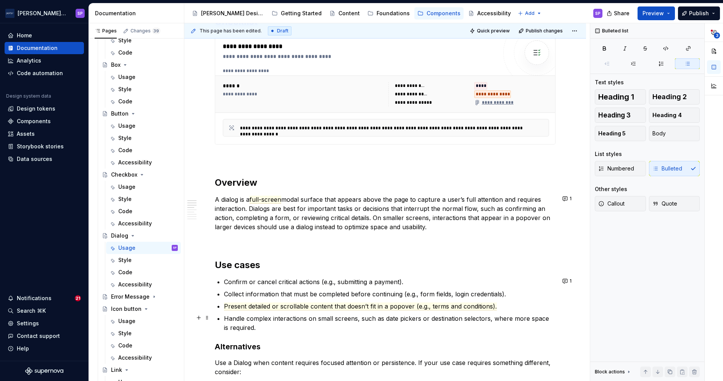
click at [302, 330] on p "Handle complex interactions on small screens, such as date pickers or destinati…" at bounding box center [390, 323] width 332 height 18
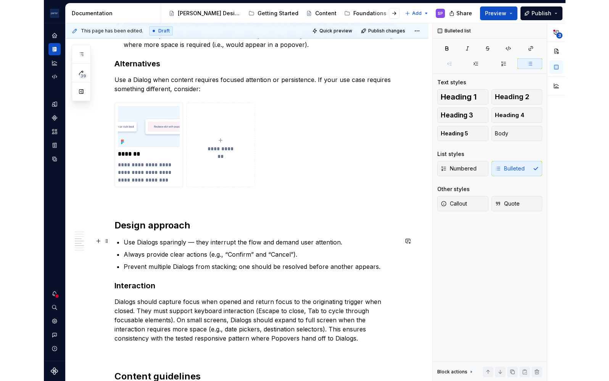
scroll to position [640, 0]
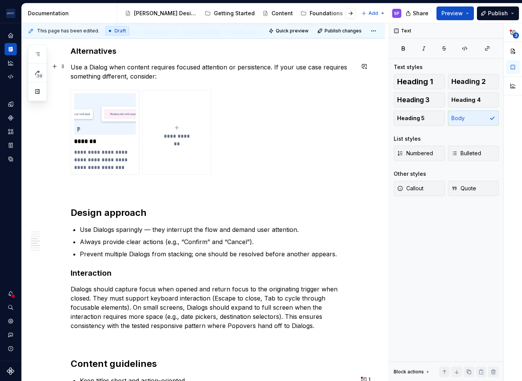
click at [73, 69] on p "Use a Dialog when content requires focused attention or persistence. If your us…" at bounding box center [213, 72] width 284 height 18
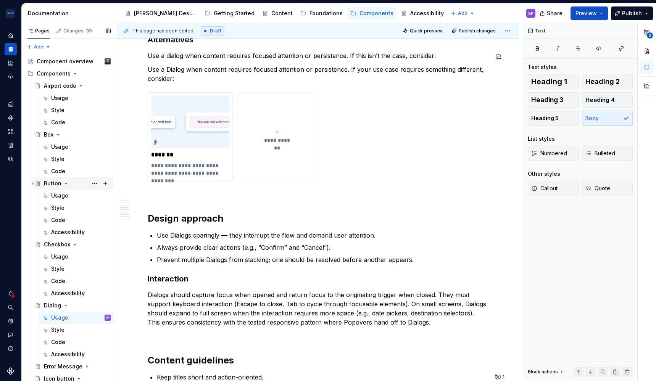
scroll to position [658, 0]
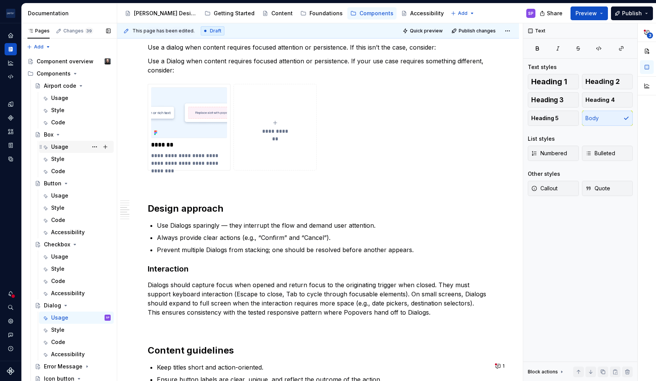
click at [56, 144] on div "Usage" at bounding box center [59, 147] width 17 height 8
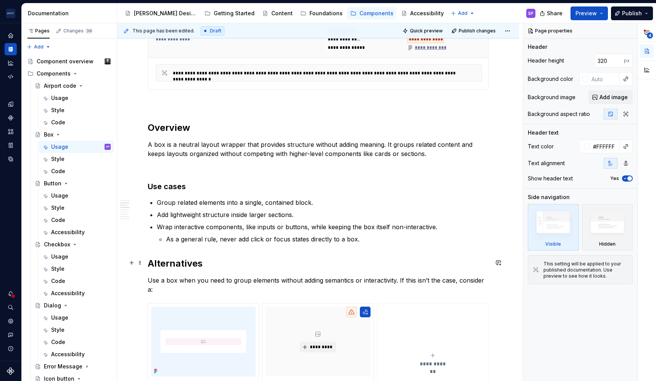
scroll to position [398, 0]
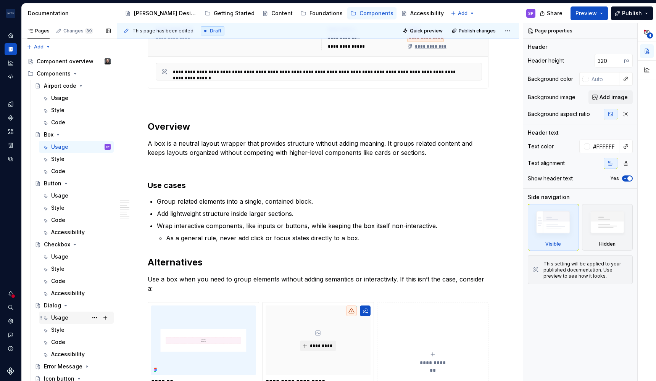
click at [61, 316] on div "Usage" at bounding box center [59, 318] width 17 height 8
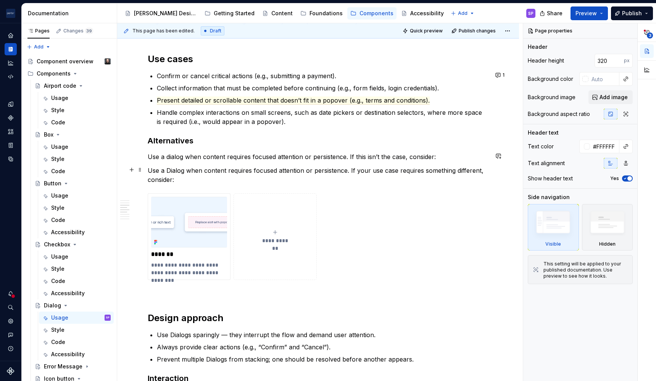
scroll to position [574, 0]
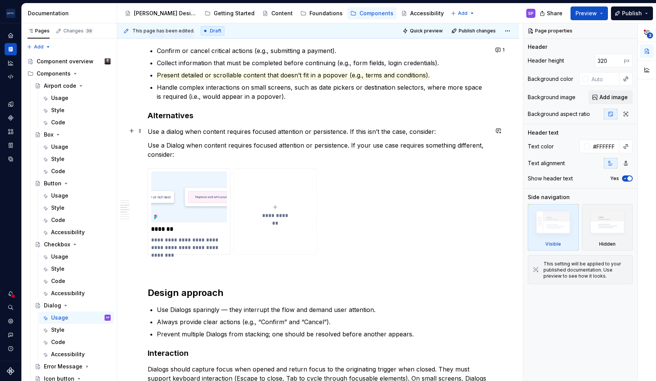
click at [456, 134] on p "Use a dialog when content requires focused attention or persistence. If this is…" at bounding box center [318, 131] width 341 height 9
type textarea "*"
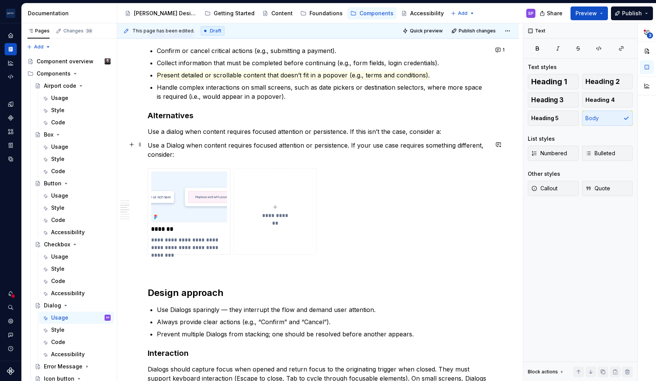
click at [446, 148] on p "Use a Dialog when content requires focused attention or persistence. If your us…" at bounding box center [318, 150] width 341 height 18
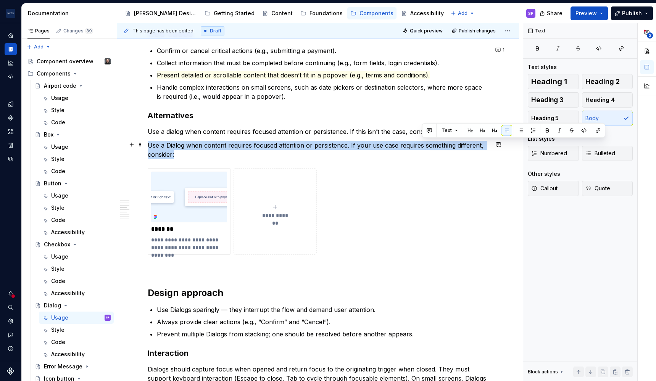
click at [446, 148] on p "Use a Dialog when content requires focused attention or persistence. If your us…" at bounding box center [318, 150] width 341 height 18
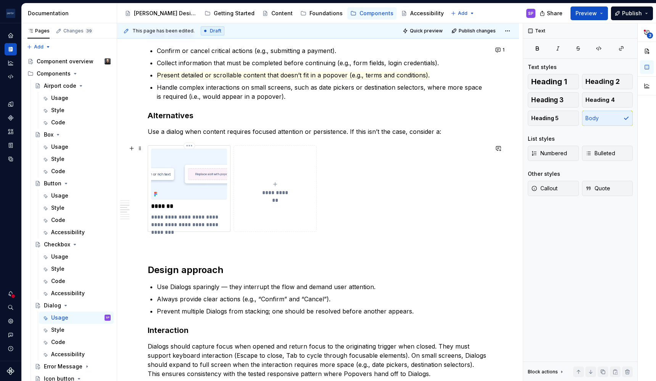
click at [176, 221] on p "**********" at bounding box center [189, 220] width 76 height 15
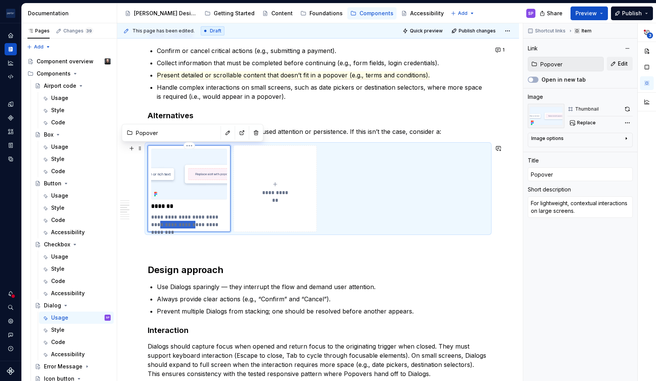
click at [176, 221] on p "**********" at bounding box center [189, 220] width 76 height 15
type textarea "*"
type textarea "B"
type textarea "*"
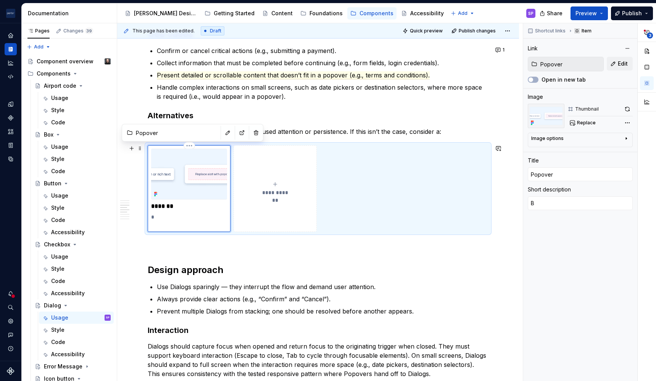
type textarea "Be"
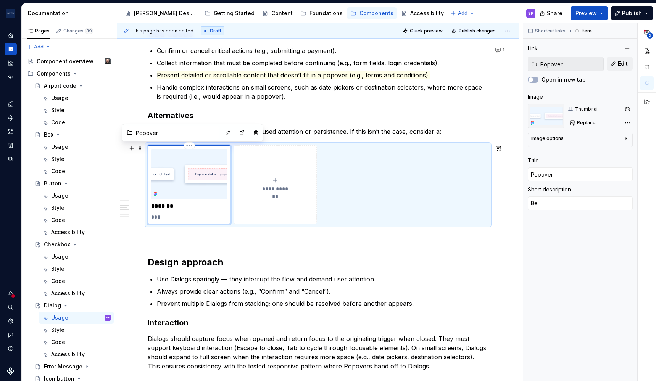
type textarea "*"
type textarea "Bes"
type textarea "*"
type textarea "Best"
type textarea "*"
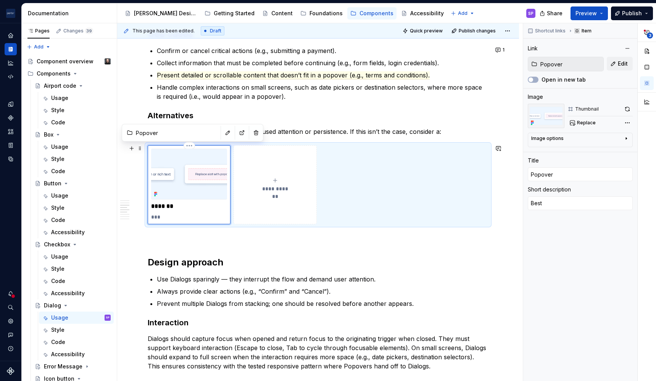
type textarea "Best"
type textarea "*"
type textarea "Best f"
type textarea "*"
type textarea "Best fo"
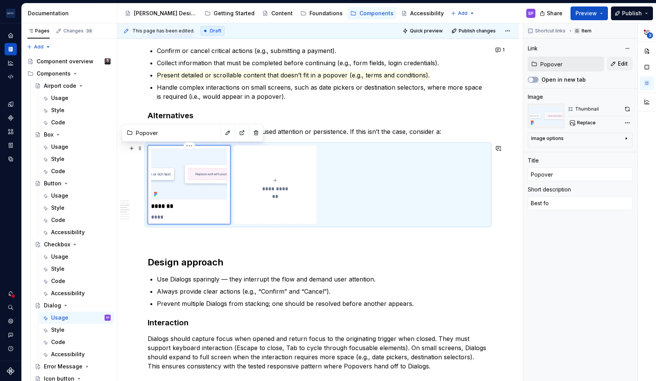
type textarea "*"
type textarea "Best for"
type textarea "*"
type textarea "Best for"
type textarea "*"
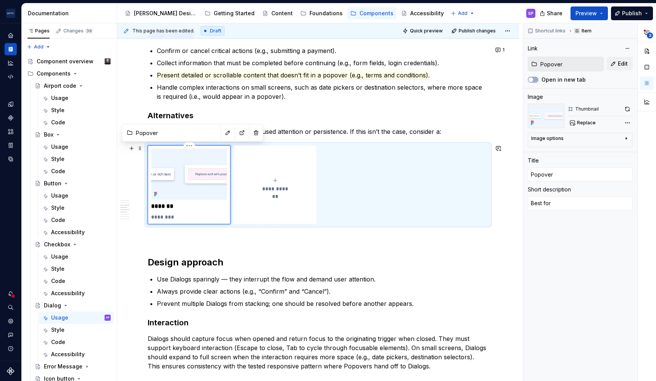
type textarea "Best for l"
type textarea "*"
type textarea "Best for li"
type textarea "*"
type textarea "Best for lig"
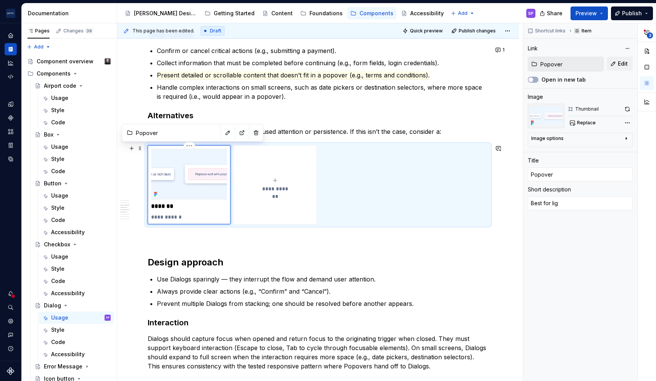
type textarea "*"
type textarea "Best for ligh"
type textarea "*"
type textarea "Best for light"
type textarea "*"
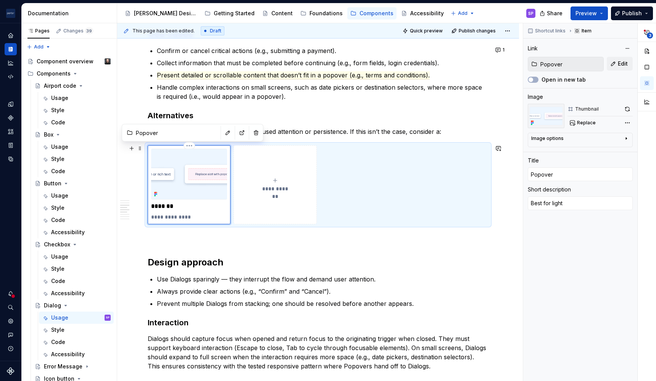
type textarea "Best for lightw"
type textarea "*"
type textarea "Best for lightwe"
type textarea "*"
type textarea "Best for lightwei"
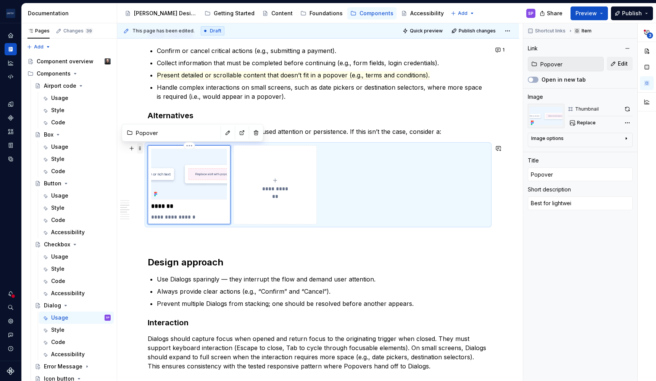
type textarea "*"
type textarea "Best for lightweig"
type textarea "*"
type textarea "Best for lightweigh"
type textarea "*"
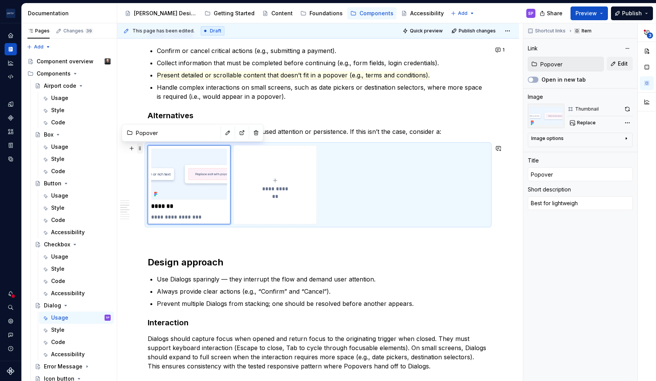
type textarea "Best for lightweight"
type textarea "*"
type textarea "Best for lightweight,"
type textarea "*"
type textarea "Best for lightweight,"
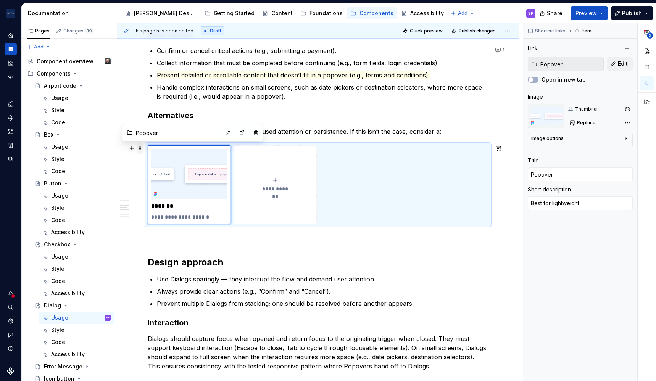
type textarea "*"
type textarea "Best for lightweight, c"
type textarea "*"
type textarea "Best for lightweight, co"
type textarea "*"
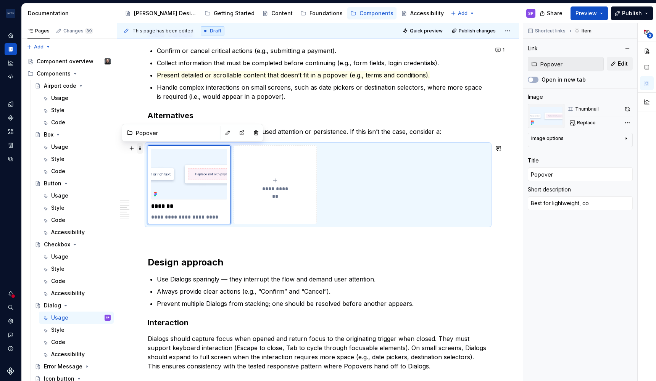
type textarea "Best for lightweight, con"
type textarea "*"
type textarea "Best for lightweight, cont"
type textarea "*"
type textarea "Best for lightweight, [PERSON_NAME]"
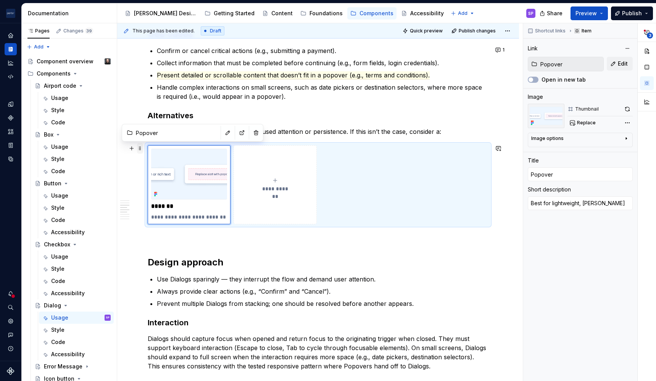
type textarea "*"
type textarea "Best for lightweight, contex"
type textarea "*"
type textarea "Best for lightweight, context"
type textarea "*"
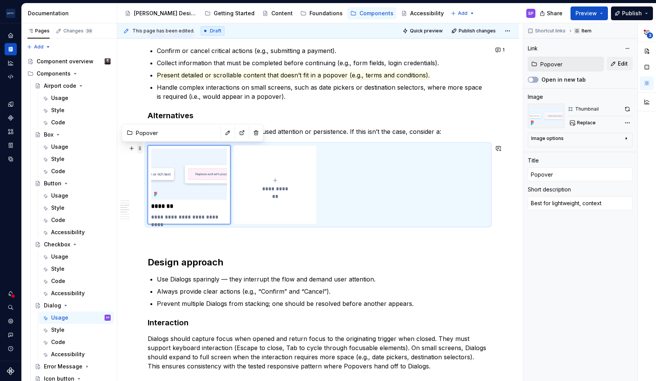
type textarea "Best for lightweight, contextu"
type textarea "*"
type textarea "Best for lightweight, contextua"
type textarea "*"
type textarea "Best for lightweight, contextual"
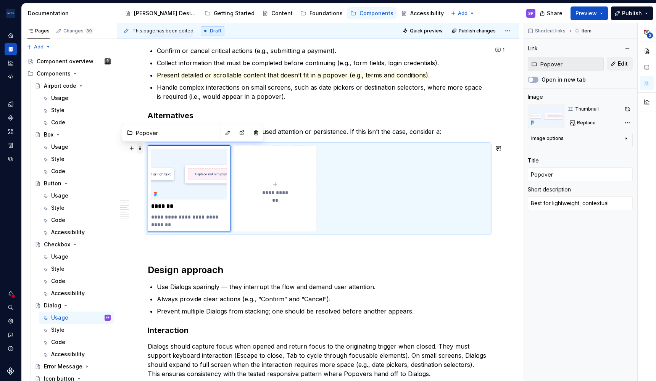
type textarea "*"
type textarea "Best for lightweight, contextual"
type textarea "*"
type textarea "Best for lightweight, contextual i"
type textarea "*"
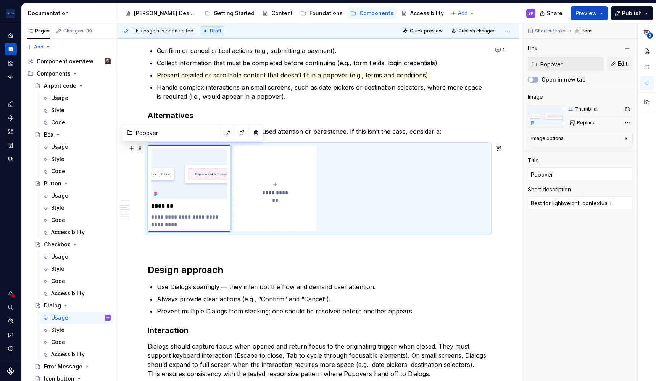
type textarea "Best for lightweight, contextual int"
type textarea "*"
type textarea "Best for lightweight, contextual inte"
type textarea "*"
type textarea "Best for lightweight, contextual inter"
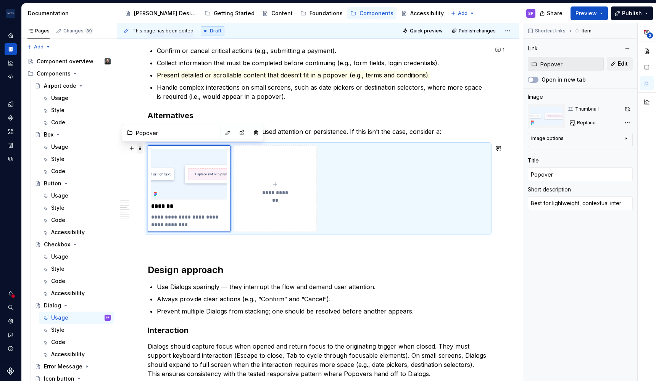
type textarea "*"
type textarea "Best for lightweight, contextual intera"
type textarea "*"
type textarea "Best for lightweight, contextual interac"
type textarea "*"
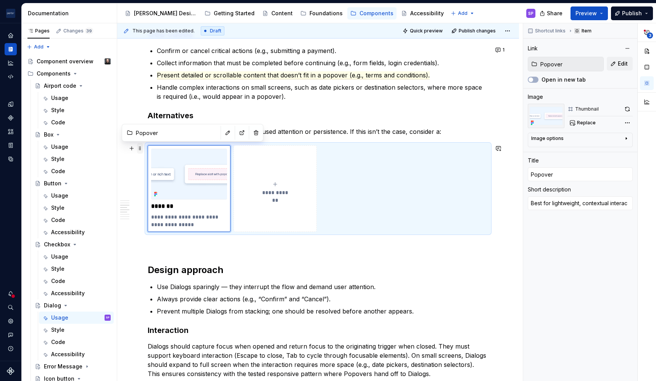
type textarea "Best for lightweight, contextual interact"
type textarea "*"
type textarea "Best for lightweight, contextual interacti"
type textarea "*"
type textarea "Best for lightweight, contextual interactio"
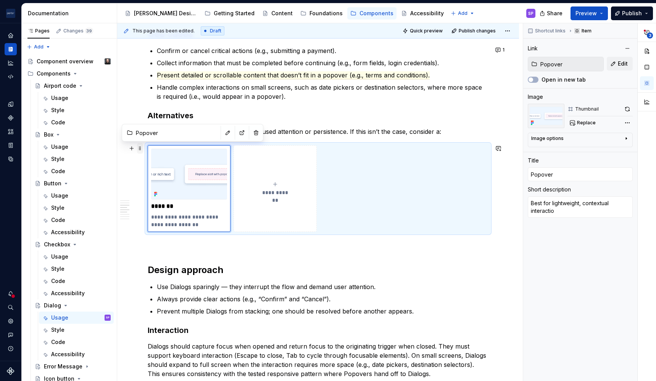
type textarea "*"
type textarea "Best for lightweight, contextual interaction"
type textarea "*"
type textarea "Best for lightweight, contextual interactions"
type textarea "*"
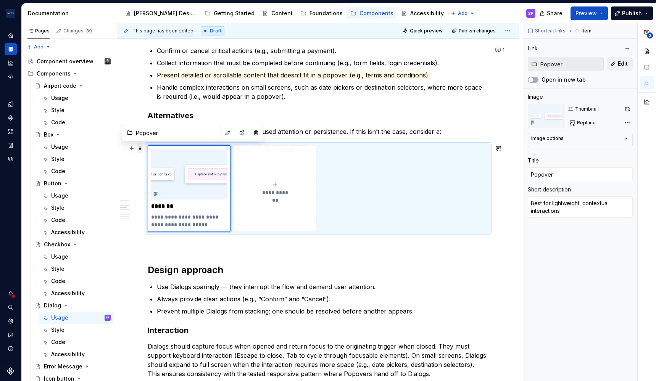
type textarea "Best for lightweight, contextual interactions"
type textarea "*"
type textarea "Best for lightweight, contextual interactions t"
type textarea "*"
type textarea "Best for lightweight, contextual interactions th"
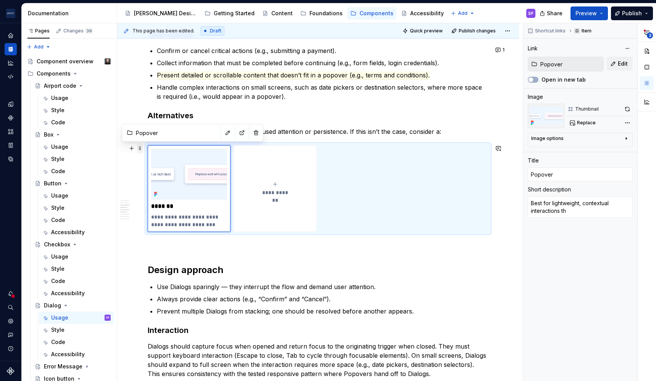
type textarea "*"
type textarea "Best for lightweight, contextual interactions tha"
type textarea "*"
type textarea "Best for lightweight, contextual interactions that"
type textarea "*"
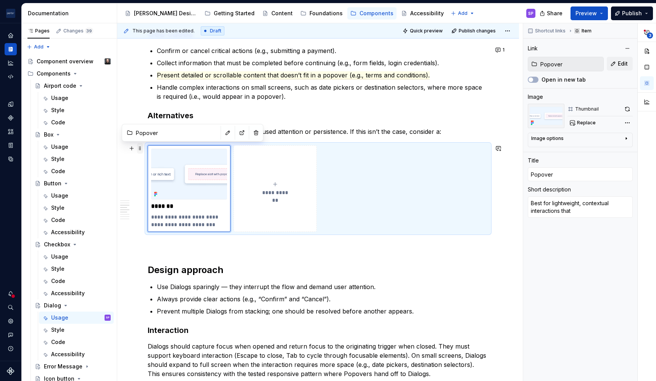
type textarea "Best for lightweight, contextual interactions that"
type textarea "*"
type textarea "Best for lightweight, contextual interactions that d"
type textarea "*"
type textarea "Best for lightweight, contextual interactions that do"
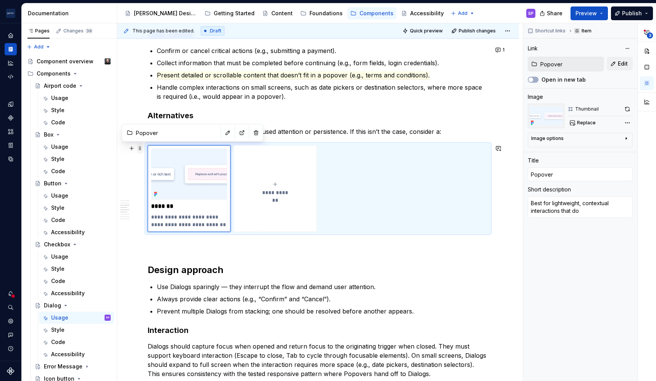
type textarea "*"
type textarea "Best for lightweight, contextual interactions that don"
type textarea "*"
type textarea "Best for lightweight, contextual interactions that don'"
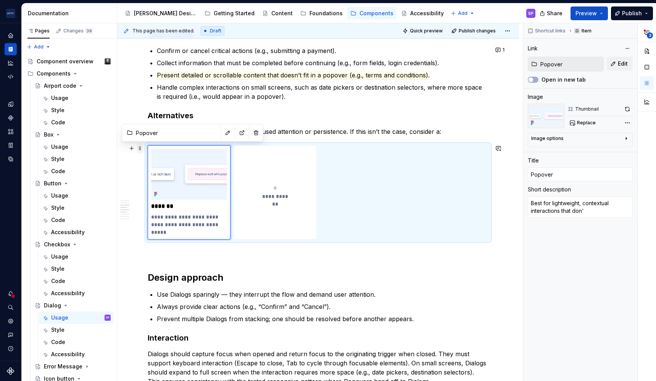
type textarea "*"
type textarea "Best for lightweight, contextual interactions that don't"
type textarea "*"
type textarea "Best for lightweight, contextual interactions that don't"
type textarea "*"
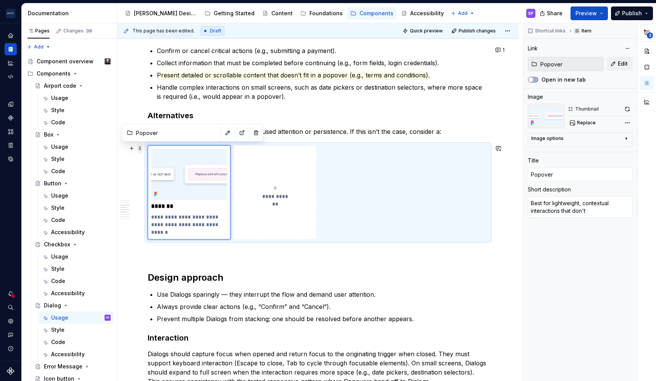
type textarea "Best for lightweight, contextual interactions that don't i"
type textarea "*"
type textarea "Best for lightweight, contextual interactions that don't in"
type textarea "*"
type textarea "Best for lightweight, contextual interactions that don't inte"
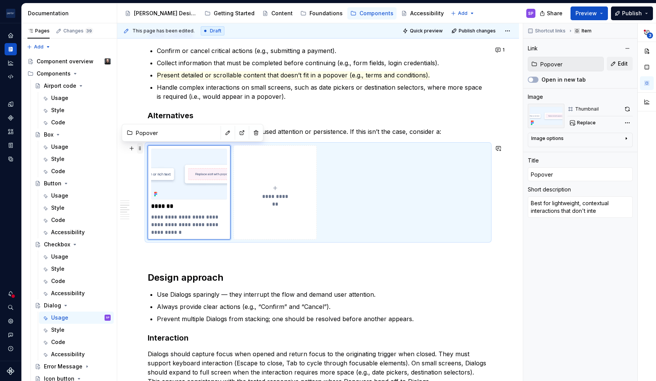
type textarea "*"
type textarea "Best for lightweight, contextual interactions that don't inter"
type textarea "*"
type textarea "Best for lightweight, contextual interactions that don't interr"
type textarea "*"
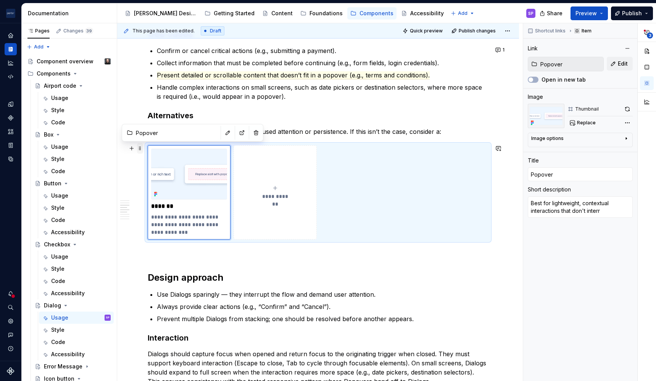
type textarea "Best for lightweight, contextual interactions that don't interru"
type textarea "*"
type textarea "Best for lightweight, contextual interactions that don't interrup"
type textarea "*"
type textarea "Best for lightweight, contextual interactions that don't interrupt"
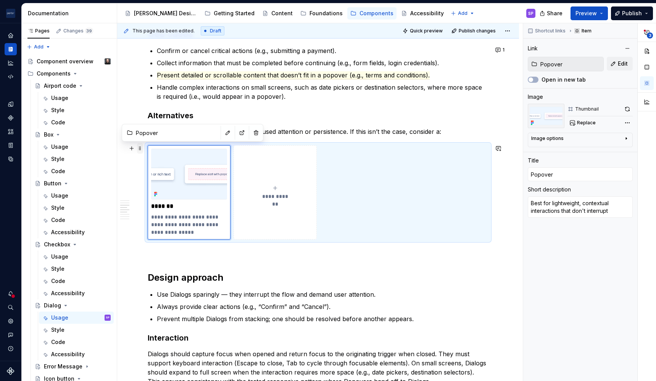
type textarea "*"
type textarea "Best for lightweight, contextual interactions that don't interrupt"
type textarea "*"
type textarea "Best for lightweight, contextual interactions that don't interrupt t"
type textarea "*"
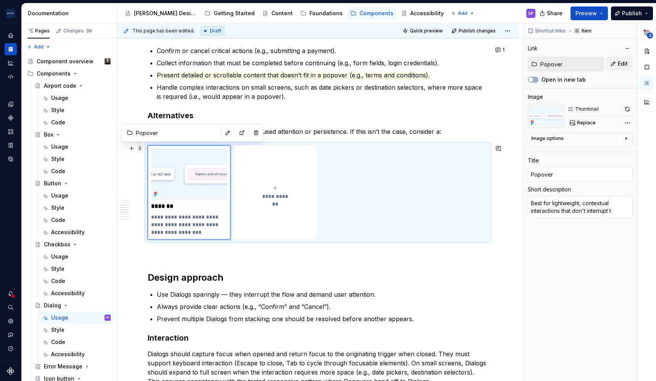
type textarea "Best for lightweight, contextual interactions that don't interrupt th"
type textarea "*"
type textarea "Best for lightweight, contextual interactions that don't interrupt the"
type textarea "*"
type textarea "Best for lightweight, contextual interactions that don't interrupt the"
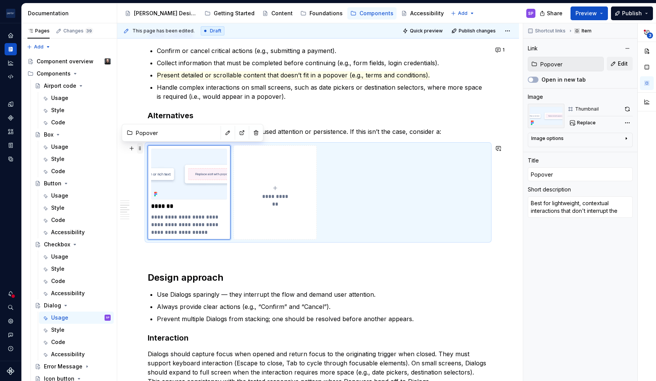
type textarea "*"
type textarea "Best for lightweight, contextual interactions that don't interrupt the f"
type textarea "*"
type textarea "Best for lightweight, contextual interactions that don't interrupt the fl"
type textarea "*"
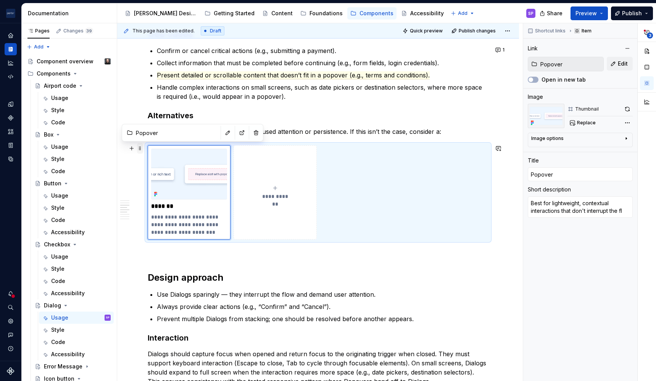
type textarea "Best for lightweight, contextual interactions that don't interrupt the flo"
type textarea "*"
type textarea "Best for lightweight, contextual interactions that don't interrupt the flow"
type textarea "*"
type textarea "Best for lightweight, contextual interactions that don't interrupt the flow"
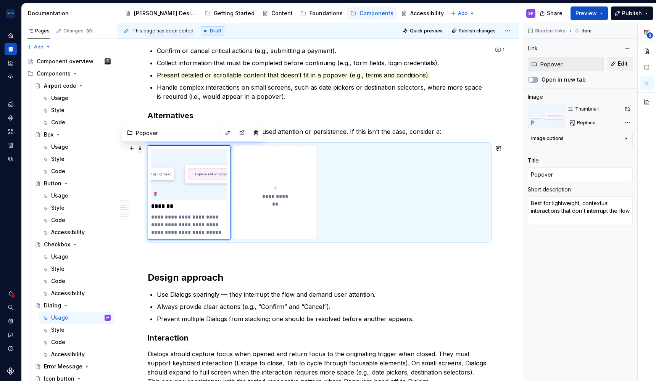
type textarea "*"
type textarea "Best for lightweight, contextual interactions that don't interrupt the flow ("
type textarea "*"
type textarea "Best for lightweight, contextual interactions that don't interrupt the flow (e"
type textarea "*"
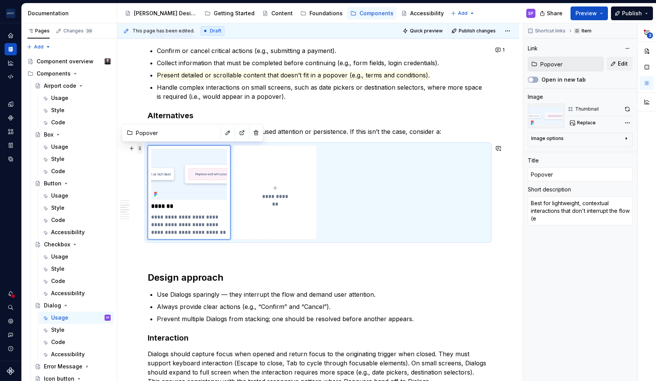
type textarea "Best for lightweight, contextual interactions that don't interrupt the flow (e."
type textarea "*"
type textarea "Best for lightweight, contextual interactions that don't interrupt the flow (e.g"
type textarea "*"
type textarea "Best for lightweight, contextual interactions that don't interrupt the flow (e.…"
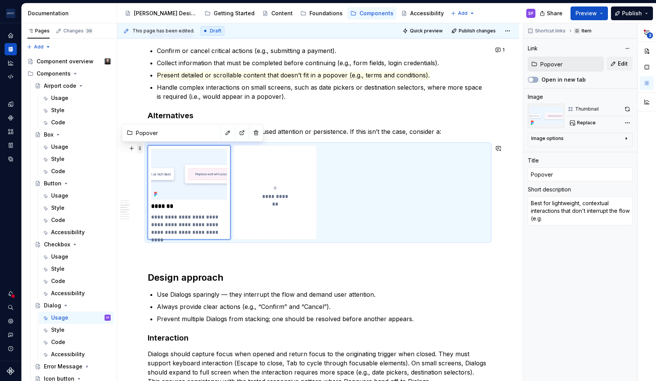
type textarea "*"
type textarea "Best for lightweight, contextual interactions that don't interrupt the flow (e.…"
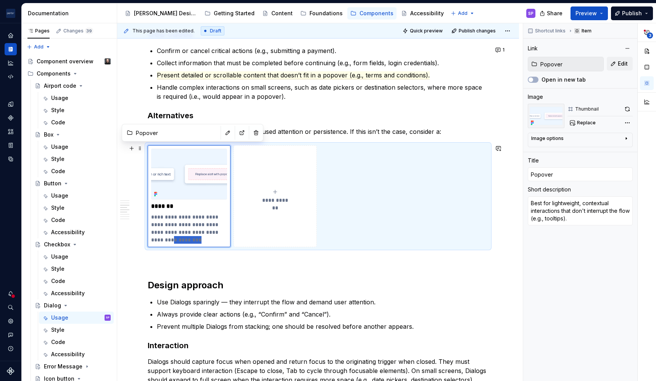
drag, startPoint x: 178, startPoint y: 238, endPoint x: 136, endPoint y: 242, distance: 42.6
click at [136, 242] on div "**********" at bounding box center [318, 237] width 402 height 1263
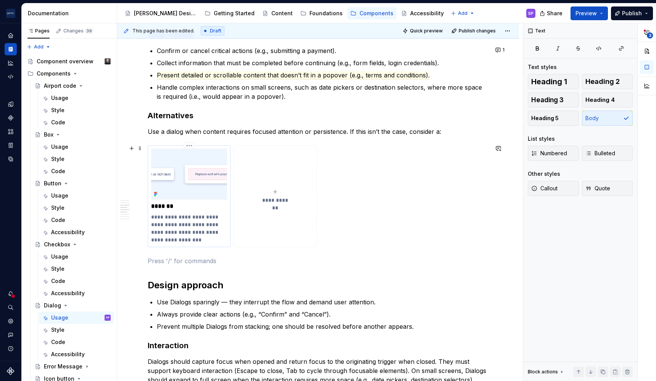
click at [158, 235] on p "**********" at bounding box center [189, 228] width 76 height 31
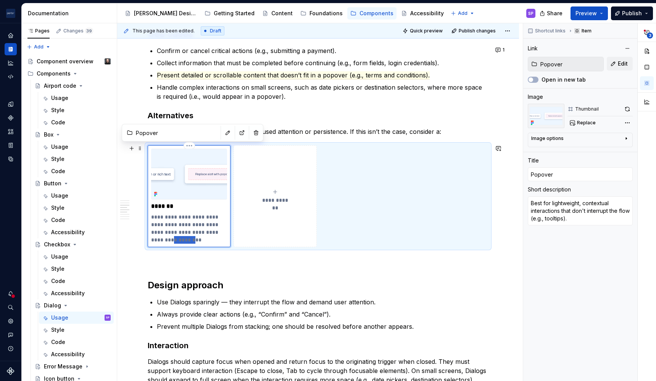
click at [158, 235] on p "**********" at bounding box center [189, 228] width 76 height 31
click at [495, 145] on button "button" at bounding box center [498, 148] width 11 height 11
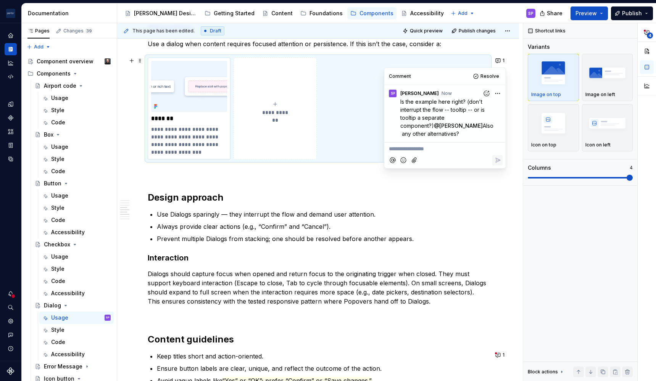
scroll to position [673, 0]
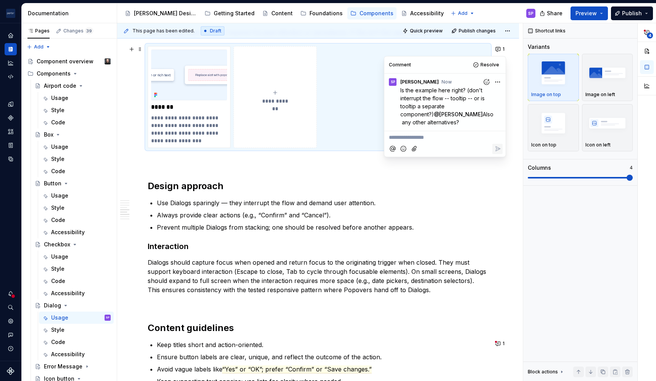
click at [156, 200] on div "**********" at bounding box center [318, 85] width 341 height 1121
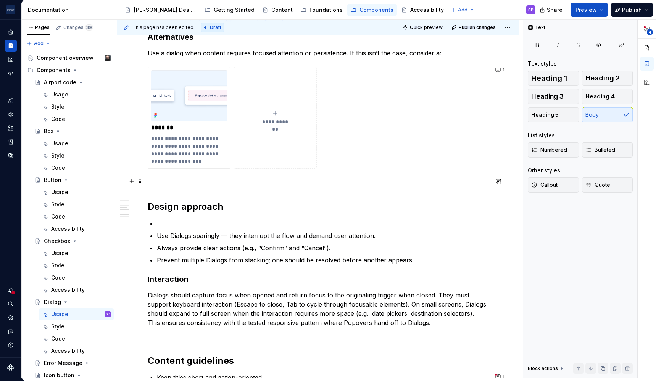
scroll to position [649, 0]
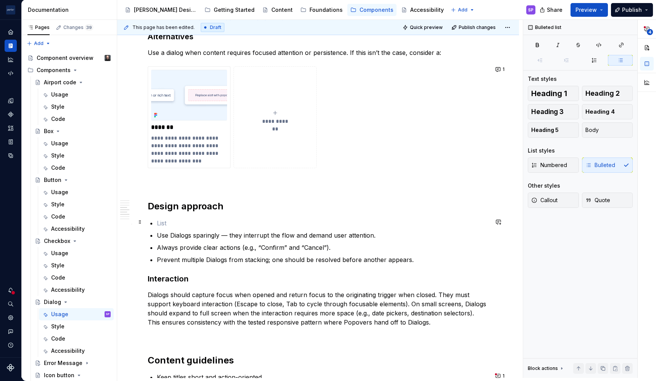
click at [165, 224] on p at bounding box center [323, 223] width 332 height 9
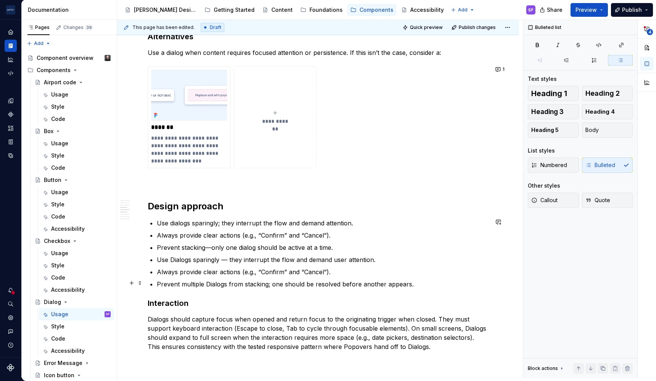
click at [179, 281] on p "Prevent multiple Dialogs from stacking; one should be resolved before another a…" at bounding box center [323, 284] width 332 height 9
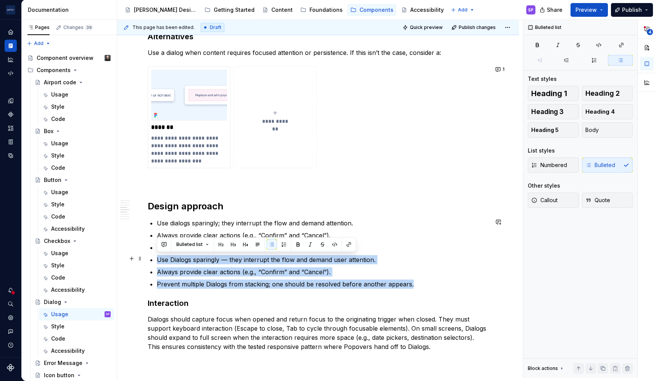
drag, startPoint x: 439, startPoint y: 284, endPoint x: 149, endPoint y: 258, distance: 291.6
click at [149, 258] on div "**********" at bounding box center [318, 124] width 341 height 1158
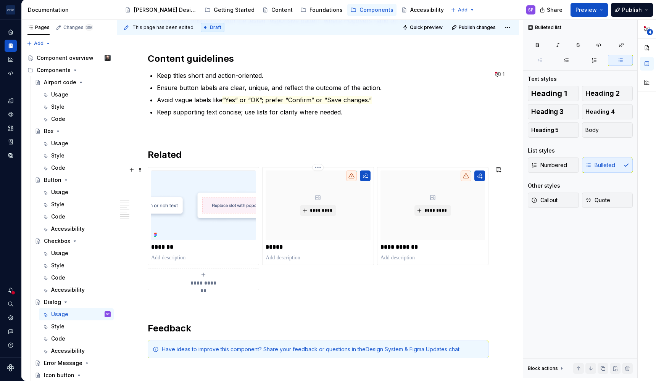
scroll to position [938, 0]
click at [478, 348] on div "Have ideas to improve this component? Share your feedback or questions in the D…" at bounding box center [323, 350] width 322 height 8
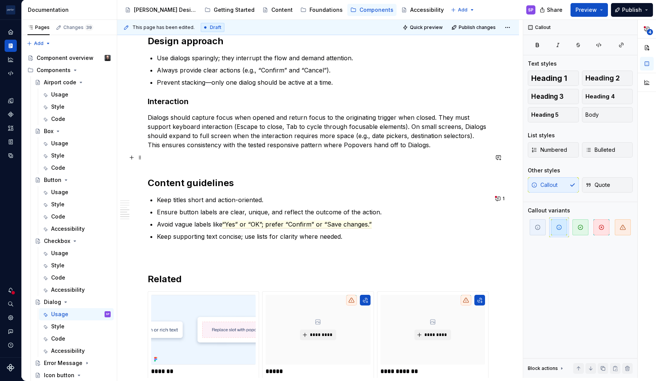
scroll to position [813, 0]
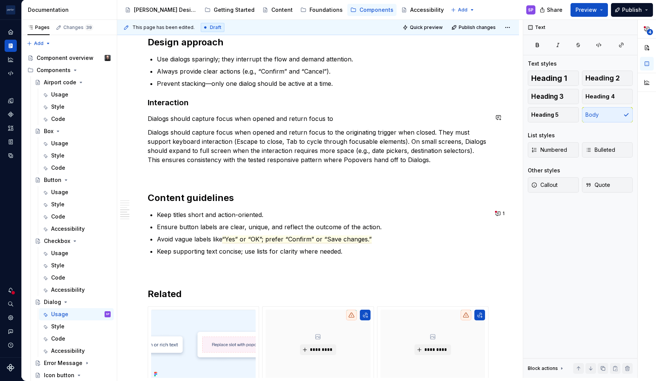
drag, startPoint x: 345, startPoint y: 117, endPoint x: 307, endPoint y: 118, distance: 38.2
click at [307, 118] on p "Dialogs should capture focus when opened and return focus to" at bounding box center [318, 118] width 341 height 9
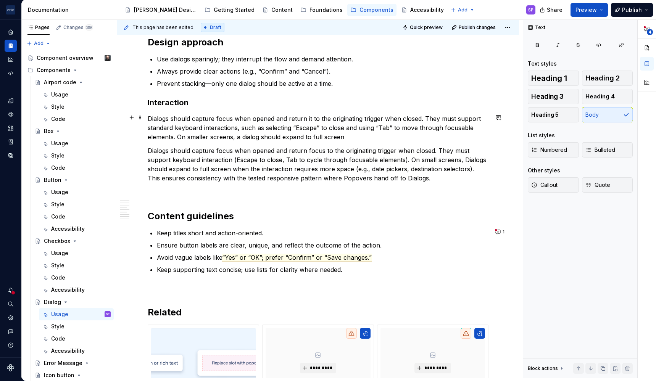
click at [237, 137] on p "Dialogs should capture focus when opened and return it to the originating trigg…" at bounding box center [318, 127] width 341 height 27
click at [251, 137] on p "Dialogs should capture focus when opened and return it to the originating trigg…" at bounding box center [318, 127] width 341 height 27
click at [358, 137] on p "Dialogs should capture focus when opened and return it to the originating trigg…" at bounding box center [318, 127] width 341 height 27
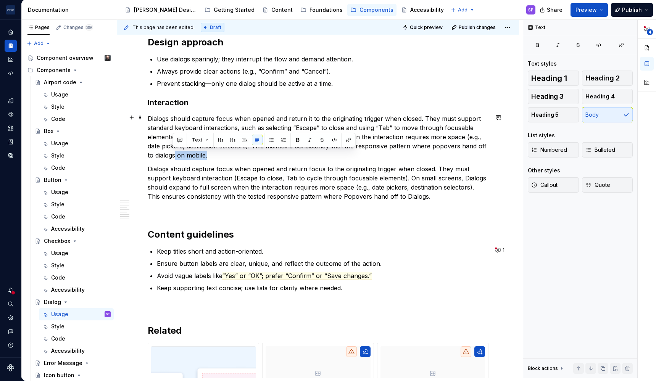
drag, startPoint x: 230, startPoint y: 151, endPoint x: 174, endPoint y: 155, distance: 56.3
click at [174, 155] on p "Dialogs should capture focus when opened and return it to the originating trigg…" at bounding box center [318, 137] width 341 height 46
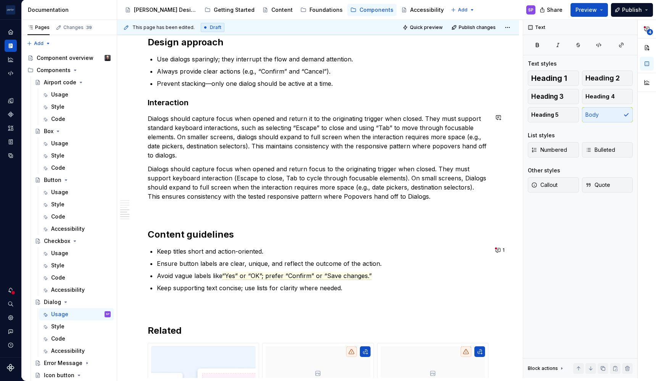
click at [174, 157] on p "Dialogs should capture focus when opened and return it to the originating trigg…" at bounding box center [318, 137] width 341 height 46
click at [272, 147] on p "Dialogs should capture focus when opened and return it to the originating trigg…" at bounding box center [318, 137] width 341 height 46
click at [229, 175] on p "Dialogs should capture focus when opened and return focus to the originating tr…" at bounding box center [318, 182] width 341 height 37
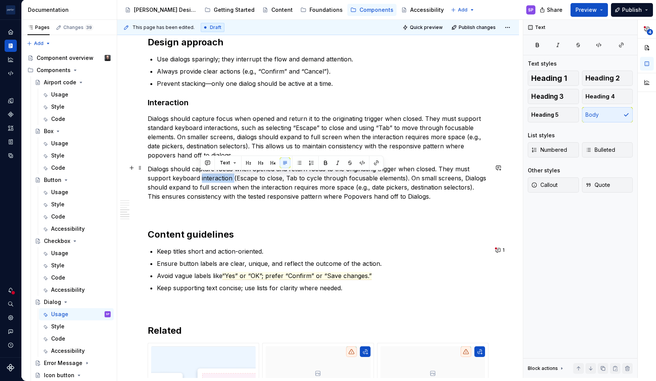
click at [229, 175] on p "Dialogs should capture focus when opened and return focus to the originating tr…" at bounding box center [318, 182] width 341 height 37
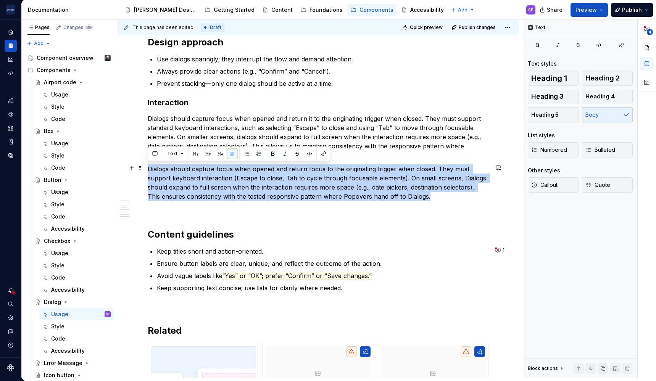
click at [248, 179] on p "Dialogs should capture focus when opened and return focus to the originating tr…" at bounding box center [318, 182] width 341 height 37
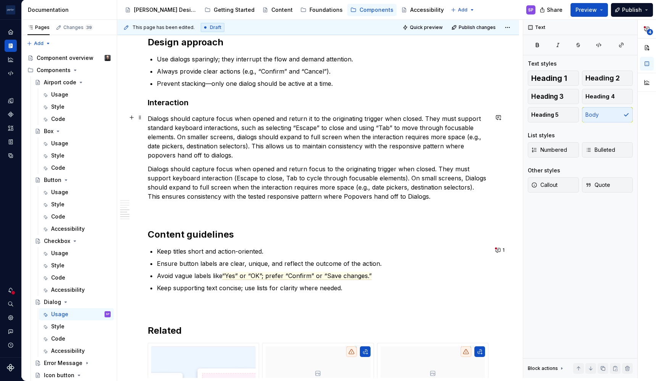
click at [390, 143] on p "Dialogs should capture focus when opened and return it to the originating trigg…" at bounding box center [318, 137] width 341 height 46
click at [398, 177] on p "Dialogs should capture focus when opened and return focus to the originating tr…" at bounding box center [318, 182] width 341 height 37
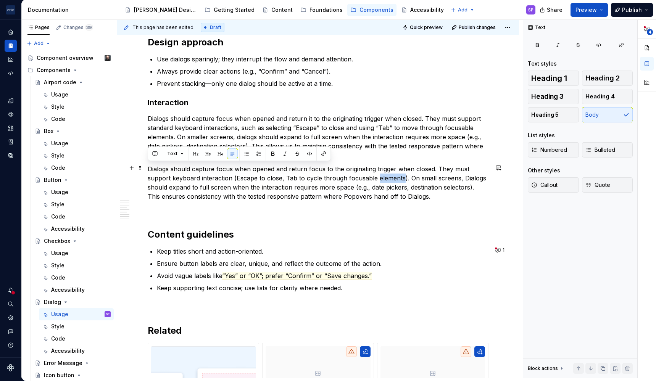
click at [398, 177] on p "Dialogs should capture focus when opened and return focus to the originating tr…" at bounding box center [318, 182] width 341 height 37
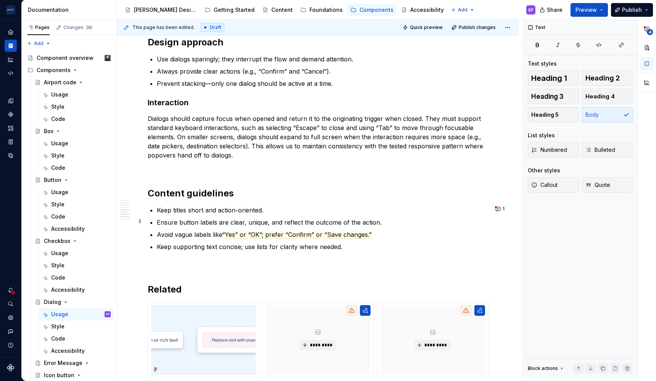
click at [157, 212] on p "Keep titles short and action-oriented." at bounding box center [323, 210] width 332 height 9
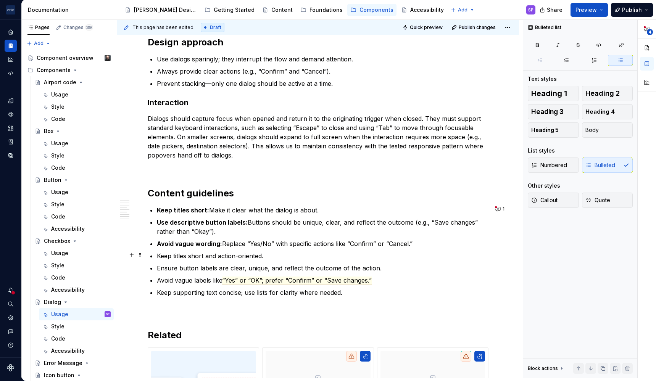
click at [208, 256] on p "Keep titles short and action-oriented." at bounding box center [323, 255] width 332 height 9
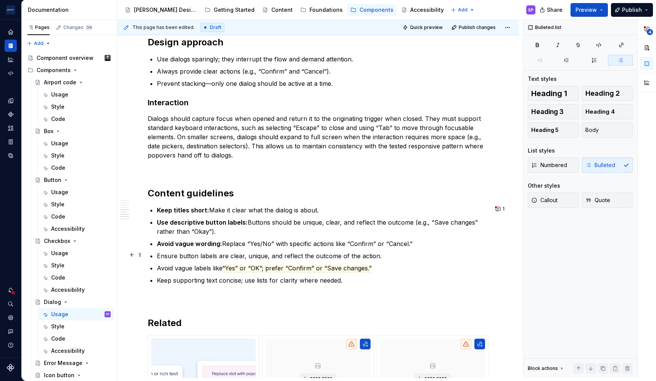
click at [256, 256] on p "Ensure button labels are clear, unique, and reflect the outcome of the action." at bounding box center [323, 255] width 332 height 9
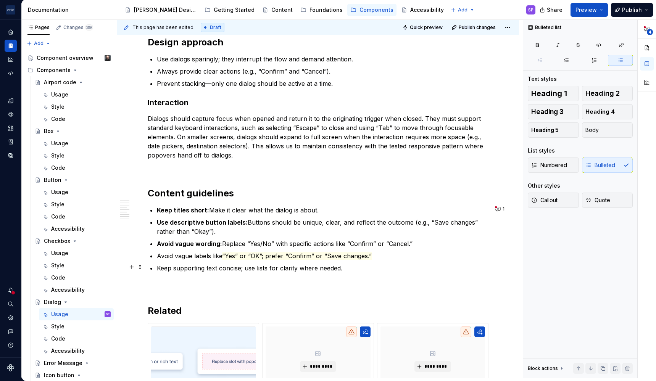
click at [285, 254] on span "“Yes” or “OK”; prefer “Confirm” or “Save changes.”" at bounding box center [297, 256] width 150 height 8
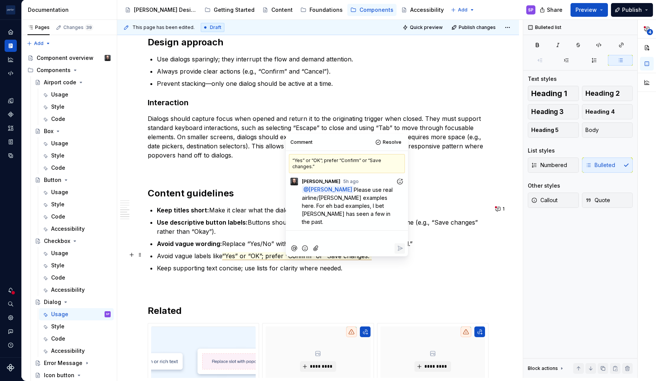
click at [285, 254] on span "“Yes” or “OK”; prefer “Confirm” or “Save changes.”" at bounding box center [297, 256] width 150 height 8
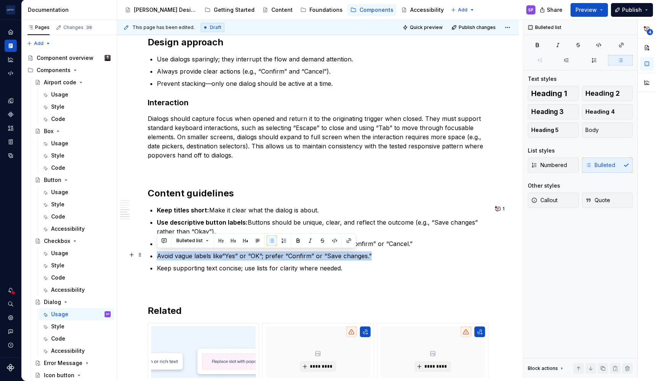
click at [285, 254] on span "“Yes” or “OK”; prefer “Confirm” or “Save changes.”" at bounding box center [297, 256] width 150 height 8
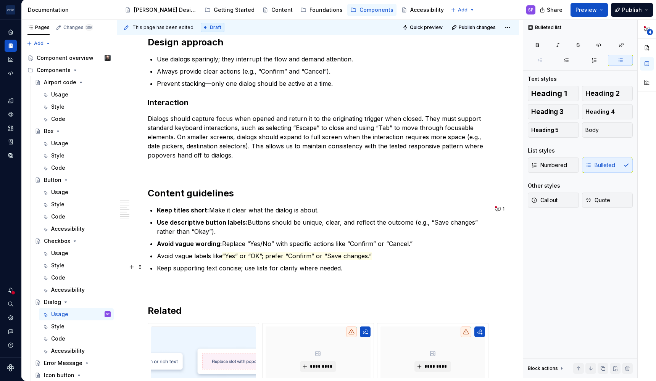
click at [303, 259] on p "Avoid vague labels like “Yes” or “OK”; prefer “Confirm” or “Save changes.”" at bounding box center [323, 255] width 332 height 9
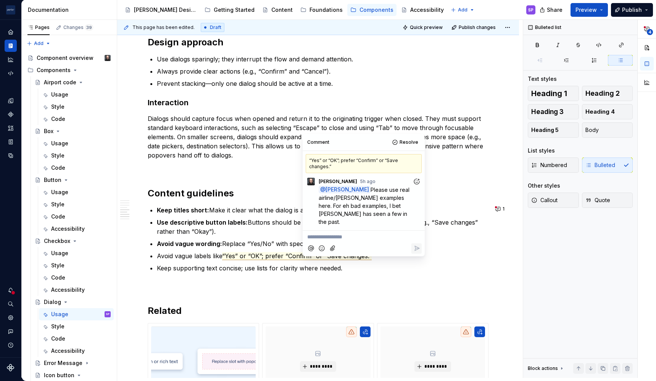
click at [350, 233] on p "**********" at bounding box center [363, 237] width 113 height 8
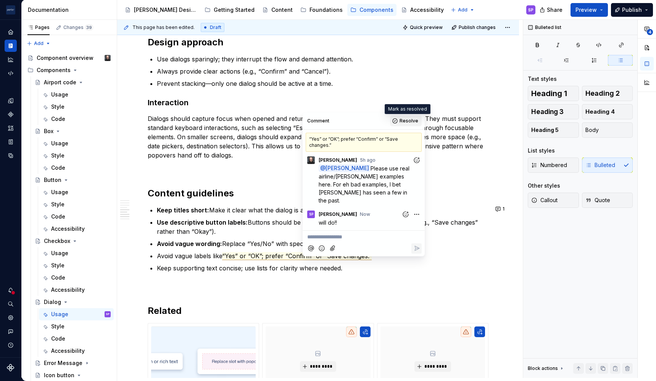
click at [400, 120] on button "Resolve" at bounding box center [406, 121] width 32 height 11
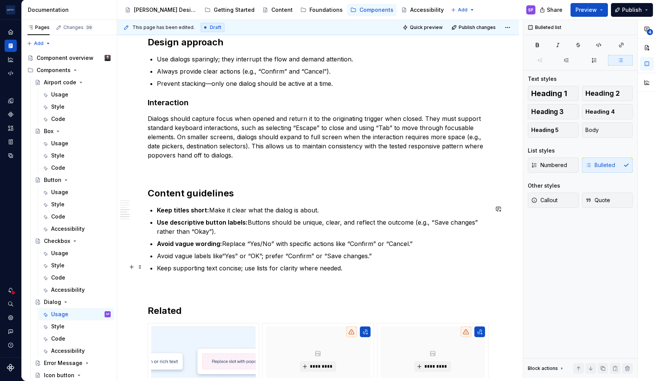
click at [284, 266] on p "Keep supporting text concise; use lists for clarity where needed." at bounding box center [323, 268] width 332 height 9
click at [277, 255] on commenthighlight "“Yes” or “OK”; prefer “Confirm” or “Save changes.”" at bounding box center [297, 256] width 150 height 8
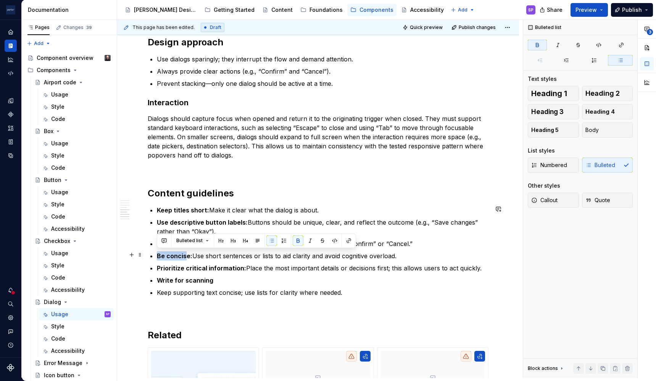
drag, startPoint x: 187, startPoint y: 253, endPoint x: 148, endPoint y: 255, distance: 38.6
click at [190, 255] on strong "Be concise:" at bounding box center [174, 256] width 35 height 8
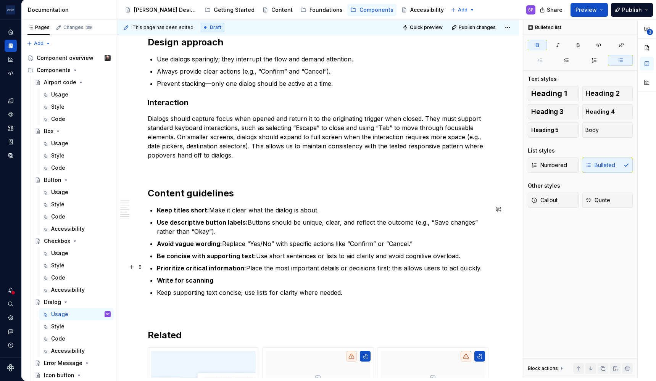
click at [201, 260] on ul "Keep titles short: Make it clear what the dialog is about. Use descriptive butt…" at bounding box center [323, 252] width 332 height 92
click at [221, 273] on ul "Keep titles short: Make it clear what the dialog is about. Use descriptive butt…" at bounding box center [323, 252] width 332 height 92
click at [221, 280] on p "Write for scanning" at bounding box center [323, 280] width 332 height 9
click at [221, 295] on p "Keep supporting text concise; use lists for clarity where needed." at bounding box center [323, 292] width 332 height 9
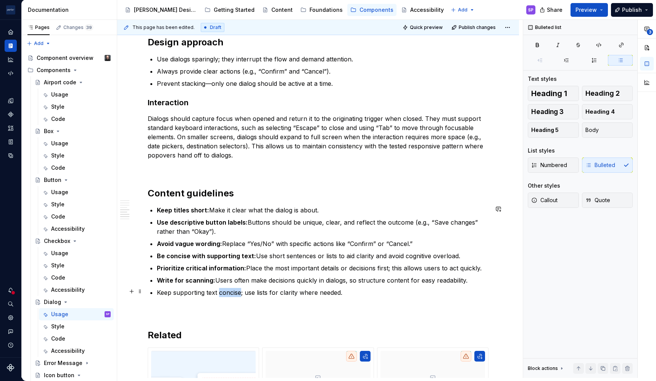
click at [221, 295] on p "Keep supporting text concise; use lists for clarity where needed." at bounding box center [323, 292] width 332 height 9
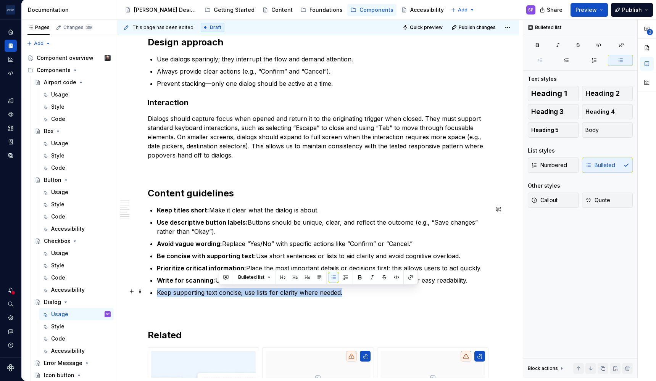
click at [221, 295] on p "Keep supporting text concise; use lists for clarity where needed." at bounding box center [323, 292] width 332 height 9
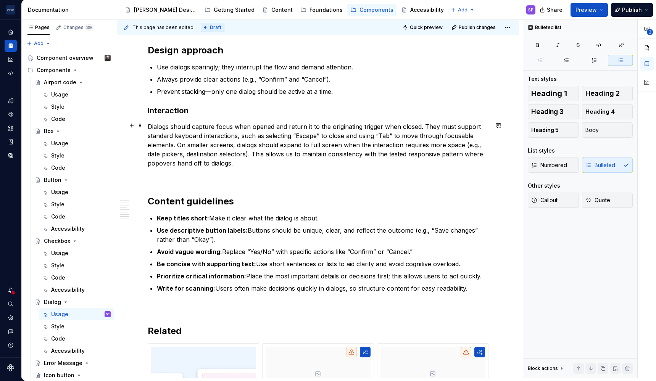
scroll to position [793, 0]
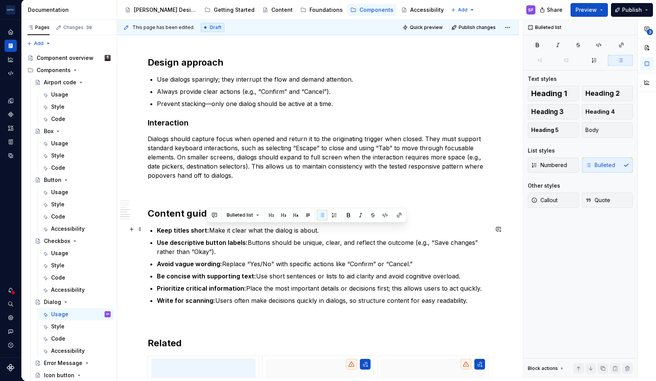
drag, startPoint x: 337, startPoint y: 229, endPoint x: 209, endPoint y: 230, distance: 127.8
click at [209, 230] on p "Keep titles short: Make it clear what the dialog is about." at bounding box center [323, 230] width 332 height 9
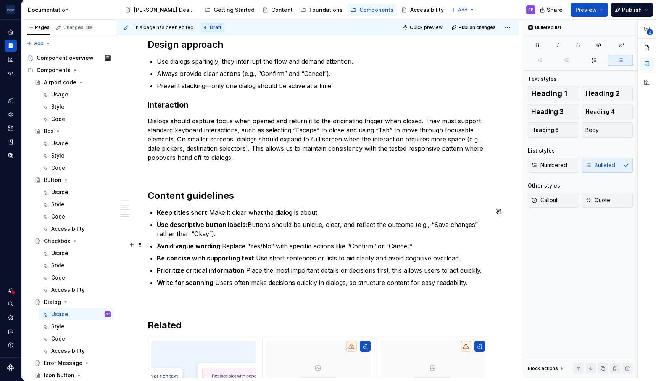
scroll to position [811, 0]
click at [236, 224] on strong "Use descriptive button labels:" at bounding box center [202, 225] width 91 height 8
click at [243, 221] on p "Use descriptive buttons: Buttons should be unique, clear, and reflect the outco…" at bounding box center [323, 229] width 332 height 18
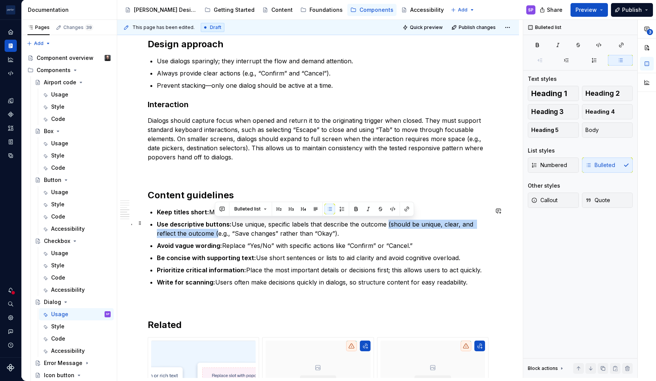
drag, startPoint x: 215, startPoint y: 233, endPoint x: 385, endPoint y: 222, distance: 170.2
click at [385, 222] on p "Use descriptive buttons: Use unique, specific labels that describe the outcome …" at bounding box center [323, 229] width 332 height 18
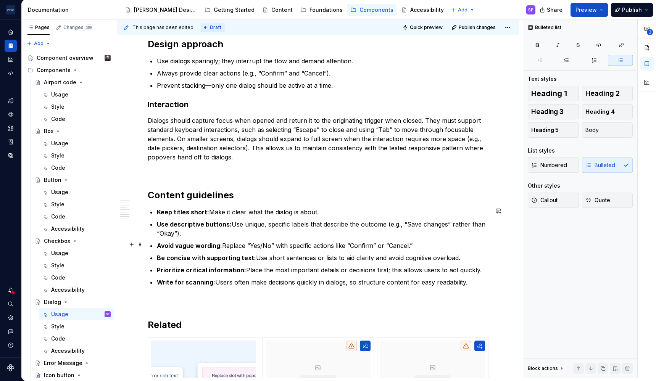
click at [242, 246] on p "Avoid vague wording: Replace “Yes/No” with specific actions like “Confirm” or “…" at bounding box center [323, 245] width 332 height 9
click at [364, 245] on p "Avoid vague wording: Replace vague responses like “Yes/No” with specific action…" at bounding box center [323, 245] width 332 height 9
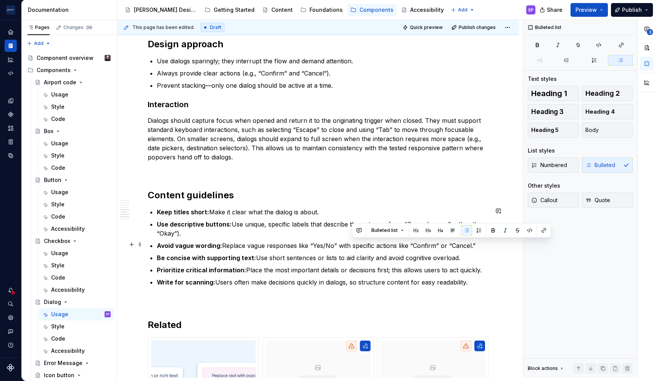
click at [364, 245] on p "Avoid vague wording: Replace vague responses like “Yes/No” with specific action…" at bounding box center [323, 245] width 332 height 9
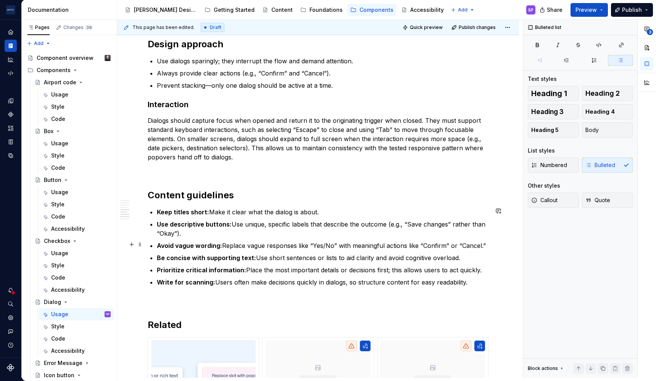
click at [392, 247] on p "Avoid vague wording: Replace vague responses like “Yes/No” with meaningful acti…" at bounding box center [323, 245] width 332 height 9
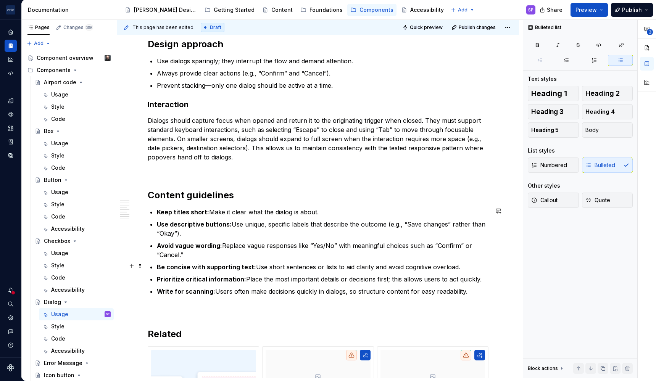
click at [327, 267] on p "Be concise with supporting text: Use short sentences or lists to aid clarity an…" at bounding box center [323, 267] width 332 height 9
click at [393, 269] on p "Be concise with supporting text: Use short sentences or lists to aid clarity an…" at bounding box center [323, 267] width 332 height 9
click at [442, 268] on p "Be concise with supporting text: Use short sentences or lists to aid clarity an…" at bounding box center [323, 267] width 332 height 9
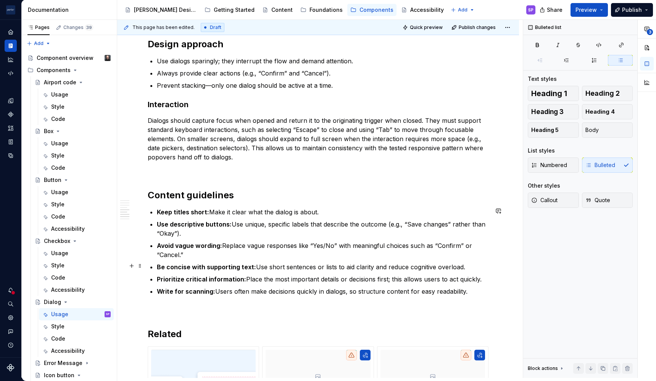
click at [442, 268] on p "Be concise with supporting text: Use short sentences or lists to aid clarity an…" at bounding box center [323, 267] width 332 height 9
click at [172, 276] on strong "Prioritize critical information:" at bounding box center [201, 280] width 89 height 8
click at [332, 278] on p "Prioritize critical information: Place the most important details or decisions …" at bounding box center [323, 279] width 332 height 9
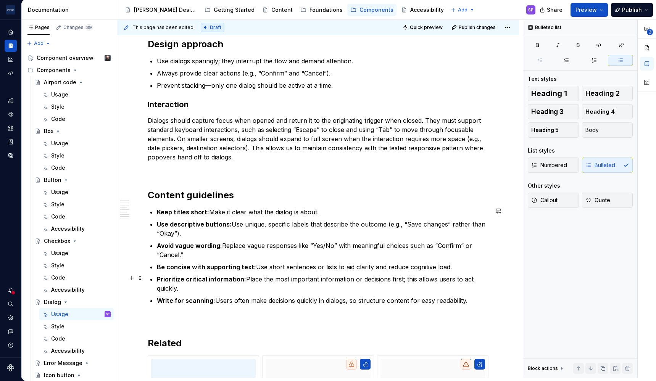
click at [396, 279] on p "Prioritize critical information: Place the most important information or decisi…" at bounding box center [323, 284] width 332 height 18
drag, startPoint x: 337, startPoint y: 287, endPoint x: 179, endPoint y: 290, distance: 158.0
click at [179, 290] on p "Prioritize critical information: Place the most important information or decisi…" at bounding box center [323, 284] width 332 height 18
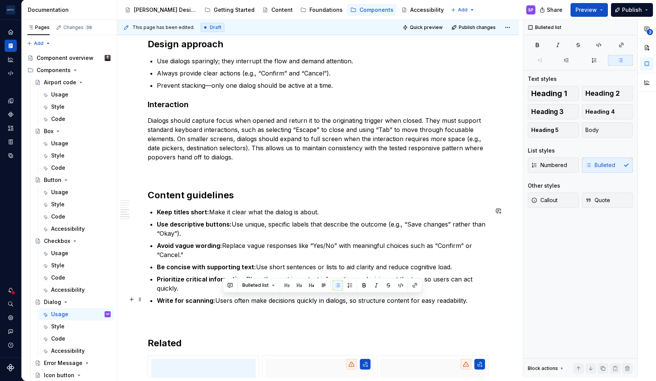
drag, startPoint x: 221, startPoint y: 299, endPoint x: 471, endPoint y: 297, distance: 250.3
click at [471, 297] on p "Write for scanning: Users often make decisions quickly in dialogs, so structure…" at bounding box center [323, 300] width 332 height 9
click at [440, 298] on p "Write for scanning: Users often make decisions quickly in dialogs, so structure…" at bounding box center [323, 300] width 332 height 9
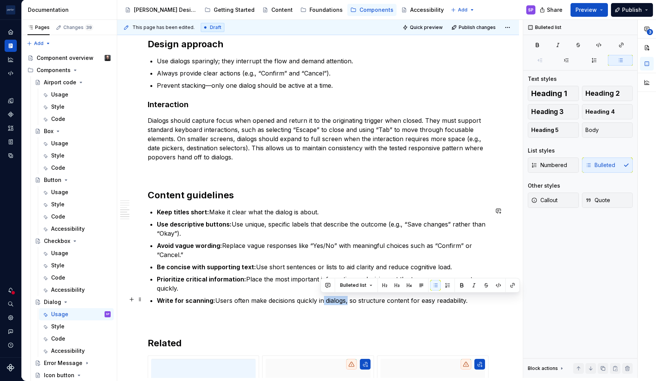
drag, startPoint x: 320, startPoint y: 301, endPoint x: 345, endPoint y: 300, distance: 24.4
click at [345, 300] on p "Write for scanning: Users often make decisions quickly in dialogs, so structure…" at bounding box center [323, 300] width 332 height 9
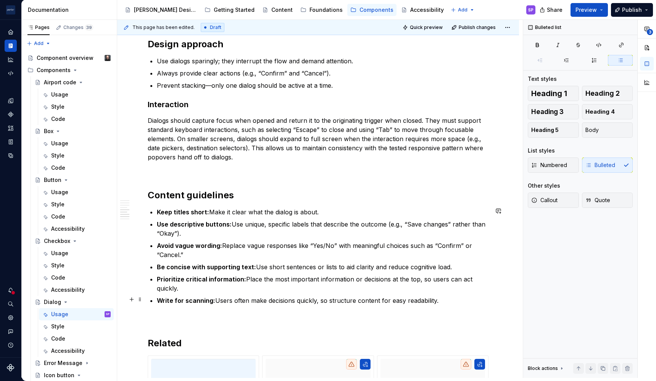
click at [397, 299] on p "Write for scanning: Users often make decisions quickly, so structure content fo…" at bounding box center [323, 300] width 332 height 9
click at [448, 297] on p "Write for scanning: Users often make decisions quickly, so structure content fo…" at bounding box center [323, 300] width 332 height 9
click at [391, 301] on p "Write for scanning: Users often make decisions quickly, so structure content fo…" at bounding box center [323, 300] width 332 height 9
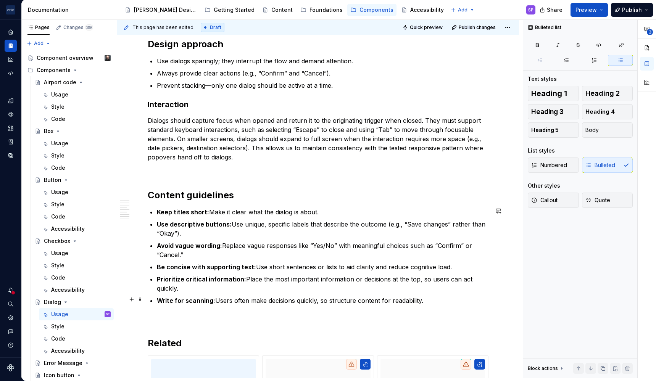
click at [444, 296] on p "Write for scanning: Users often make decisions quickly, so structure content fo…" at bounding box center [323, 300] width 332 height 9
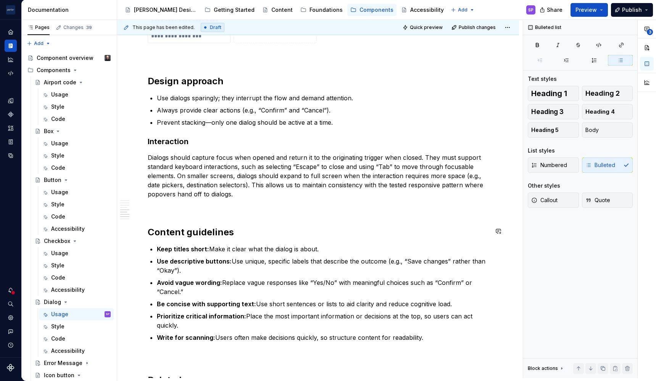
scroll to position [775, 0]
drag, startPoint x: 322, startPoint y: 248, endPoint x: 210, endPoint y: 248, distance: 111.8
click at [210, 248] on p "Keep titles short: Make it clear what the dialog is about." at bounding box center [323, 248] width 332 height 9
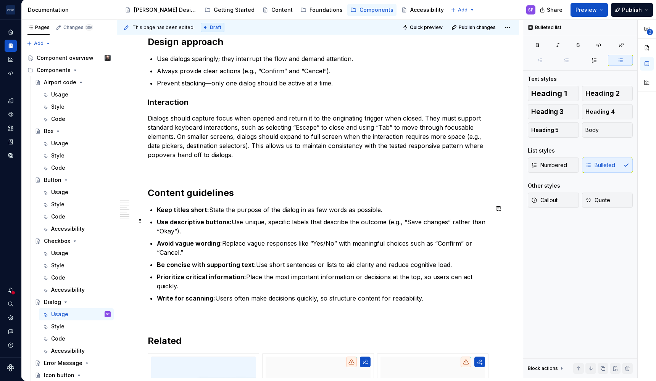
click at [381, 220] on p "Use descriptive buttons: Use unique, specific labels that describe the outcome …" at bounding box center [323, 227] width 332 height 18
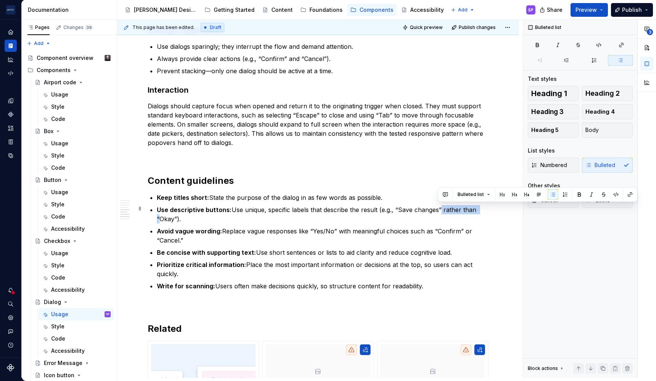
drag, startPoint x: 439, startPoint y: 210, endPoint x: 480, endPoint y: 208, distance: 40.9
click at [480, 208] on p "Use descriptive buttons: Use unique, specific labels that describe the result (…" at bounding box center [323, 214] width 332 height 18
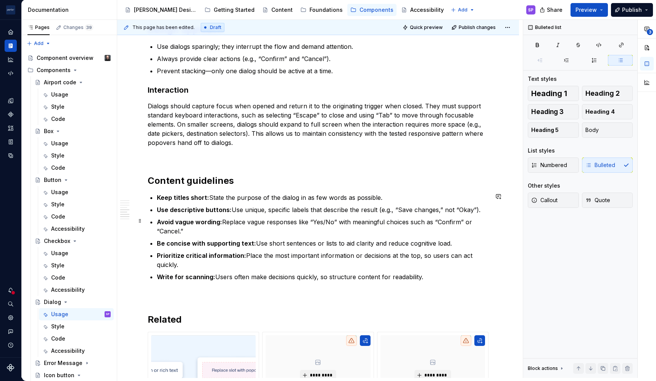
click at [482, 219] on p "Avoid vague wording: Replace vague responses like “Yes/No” with meaningful choi…" at bounding box center [323, 227] width 332 height 18
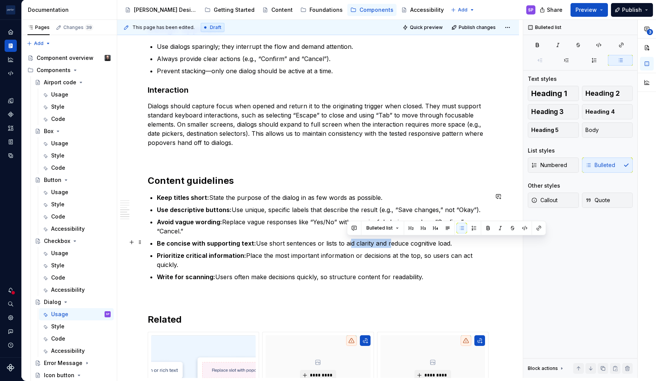
drag, startPoint x: 345, startPoint y: 244, endPoint x: 386, endPoint y: 244, distance: 40.4
click at [386, 244] on p "Be concise with supporting text: Use short sentences or lists to aid clarity an…" at bounding box center [323, 243] width 332 height 9
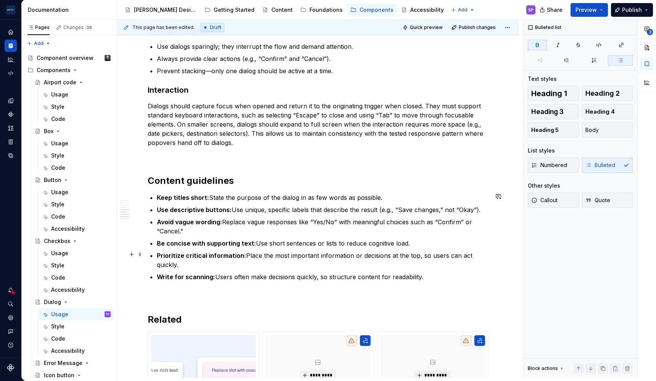
click at [166, 253] on strong "Prioritize critical information:" at bounding box center [201, 256] width 89 height 8
click at [222, 255] on strong "Highlight critical information:" at bounding box center [201, 256] width 89 height 8
click at [419, 256] on p "Highlight critical details first: Place the most important information or decis…" at bounding box center [323, 260] width 332 height 18
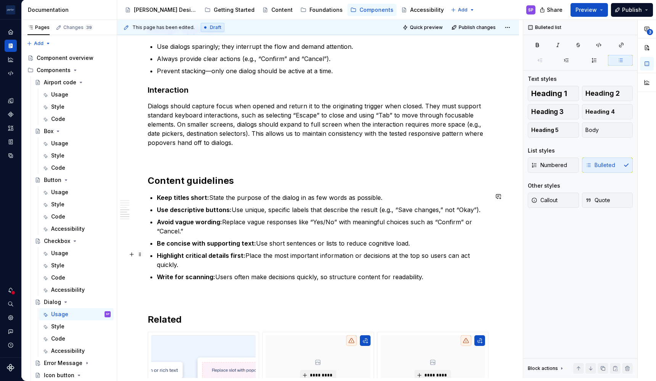
click at [245, 255] on p "Highlight critical details first: Place the most important information or decis…" at bounding box center [323, 260] width 332 height 18
click at [295, 256] on p "Highlight critical details first: Place the most important information or decis…" at bounding box center [323, 260] width 332 height 18
click at [343, 255] on p "Highlight critical details first: Place the most important information or decis…" at bounding box center [323, 260] width 332 height 18
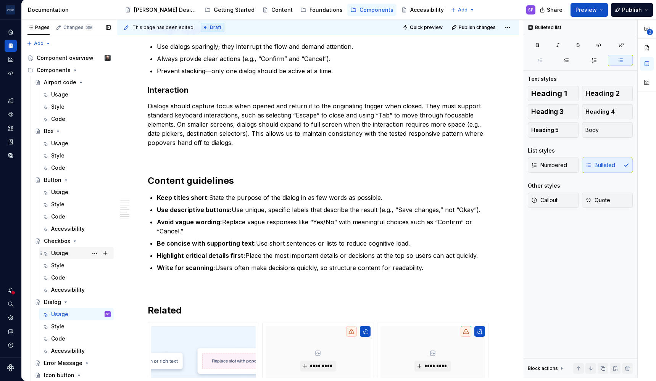
click at [63, 255] on div "Usage" at bounding box center [59, 254] width 17 height 8
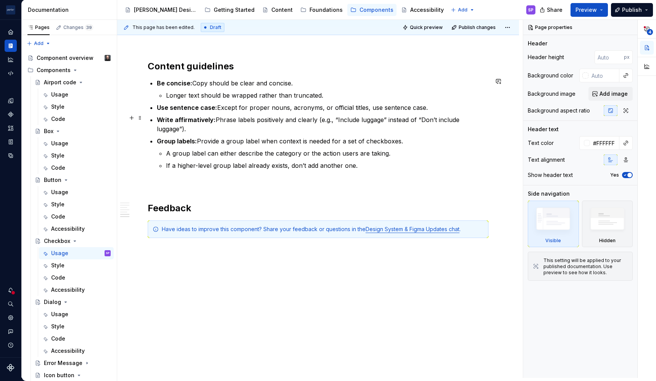
scroll to position [931, 0]
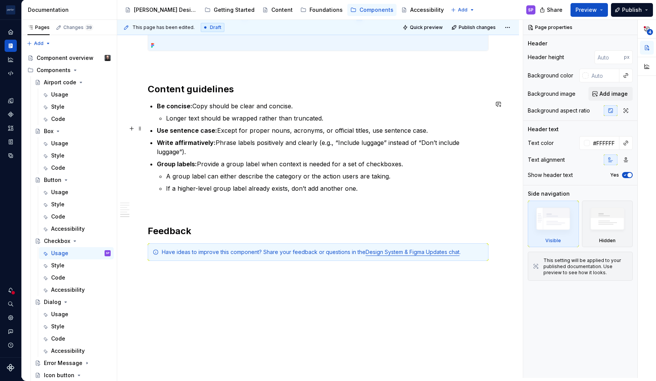
click at [190, 127] on strong "Use sentence case:" at bounding box center [187, 131] width 60 height 8
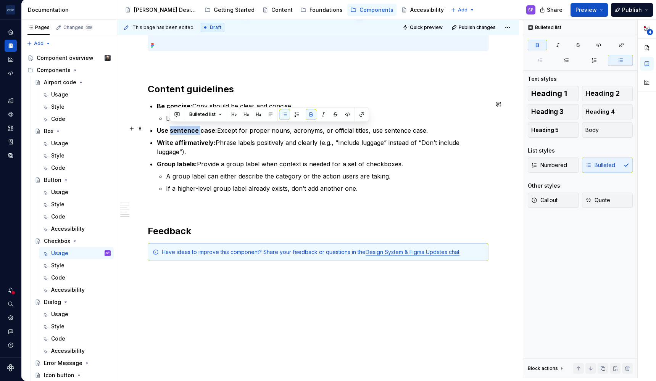
click at [190, 127] on strong "Use sentence case:" at bounding box center [187, 131] width 60 height 8
copy p "Use sentence case: Except for proper nouns, acronyms, or official titles, use s…"
click at [51, 318] on div "Usage" at bounding box center [76, 314] width 69 height 11
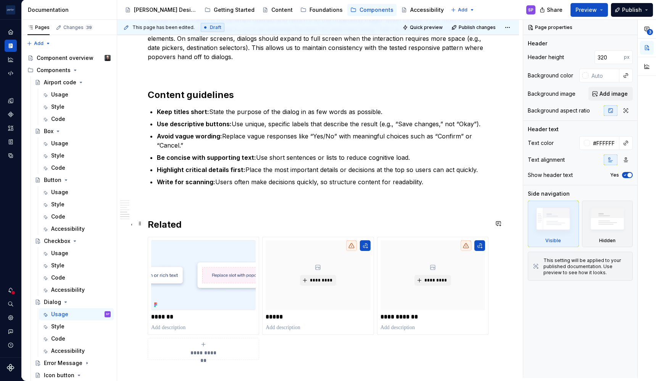
scroll to position [911, 0]
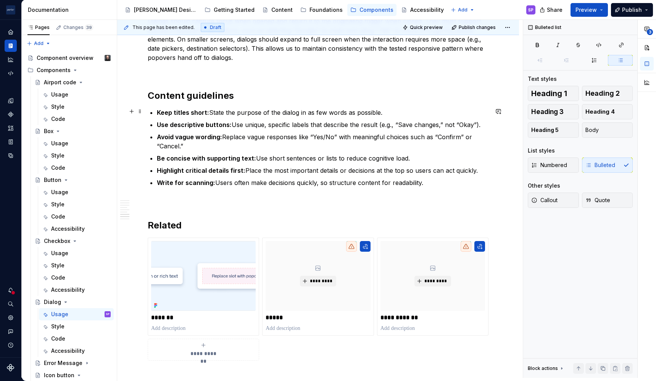
click at [403, 110] on p "Keep titles short: State the purpose of the dialog in as few words as possible." at bounding box center [323, 112] width 332 height 9
click at [399, 141] on p "Avoid vague wording: Replace vague responses like “Yes/No” with meaningful choi…" at bounding box center [323, 141] width 332 height 18
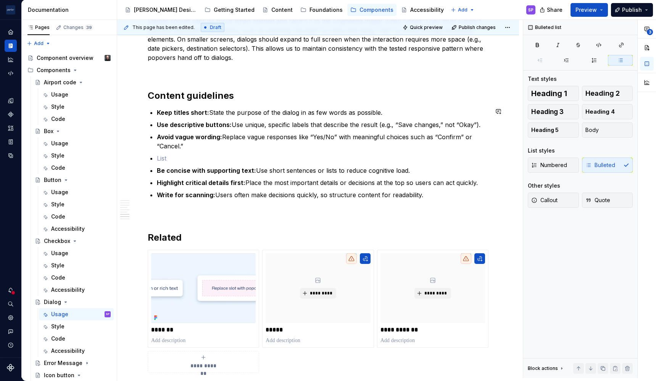
paste div
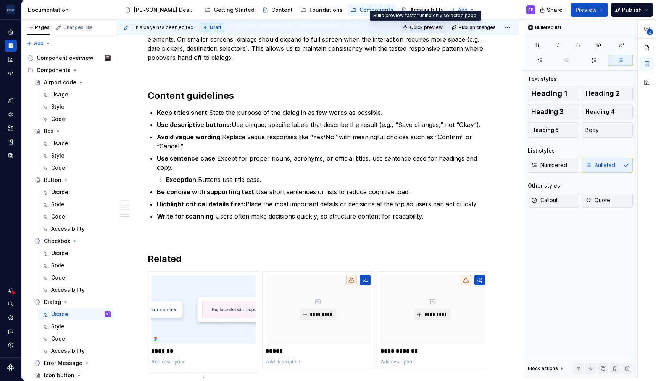
click at [432, 27] on span "Quick preview" at bounding box center [426, 27] width 33 height 6
